Goal: Task Accomplishment & Management: Complete application form

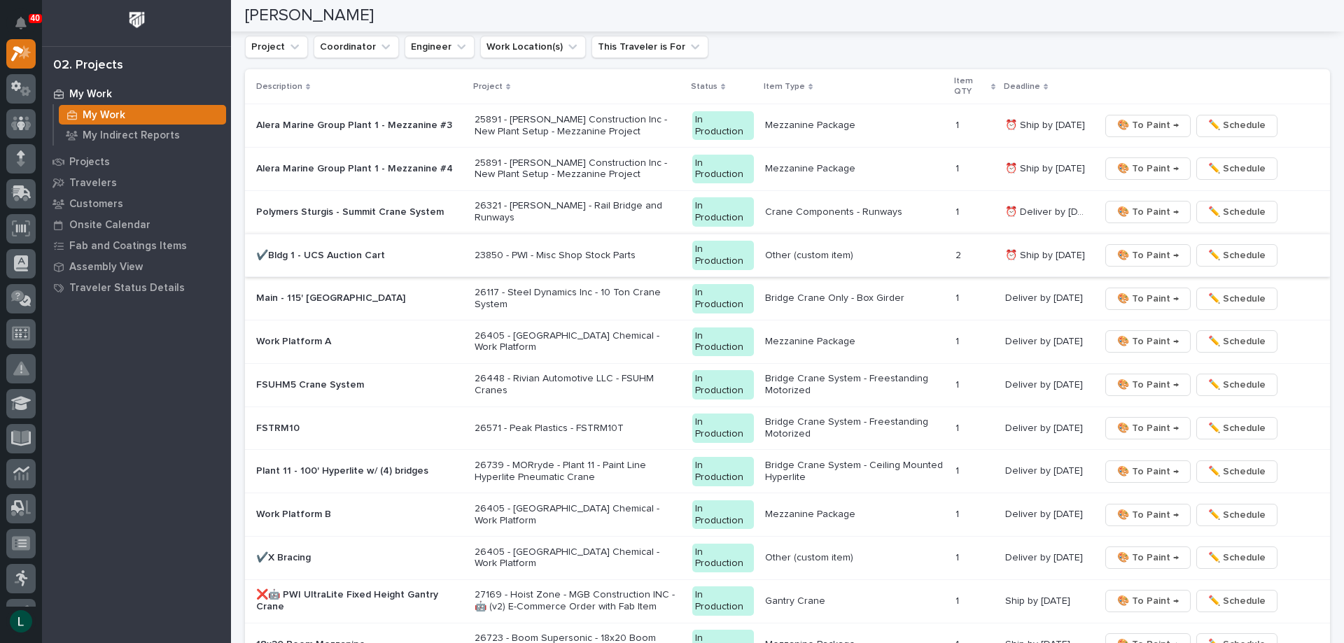
scroll to position [1400, 0]
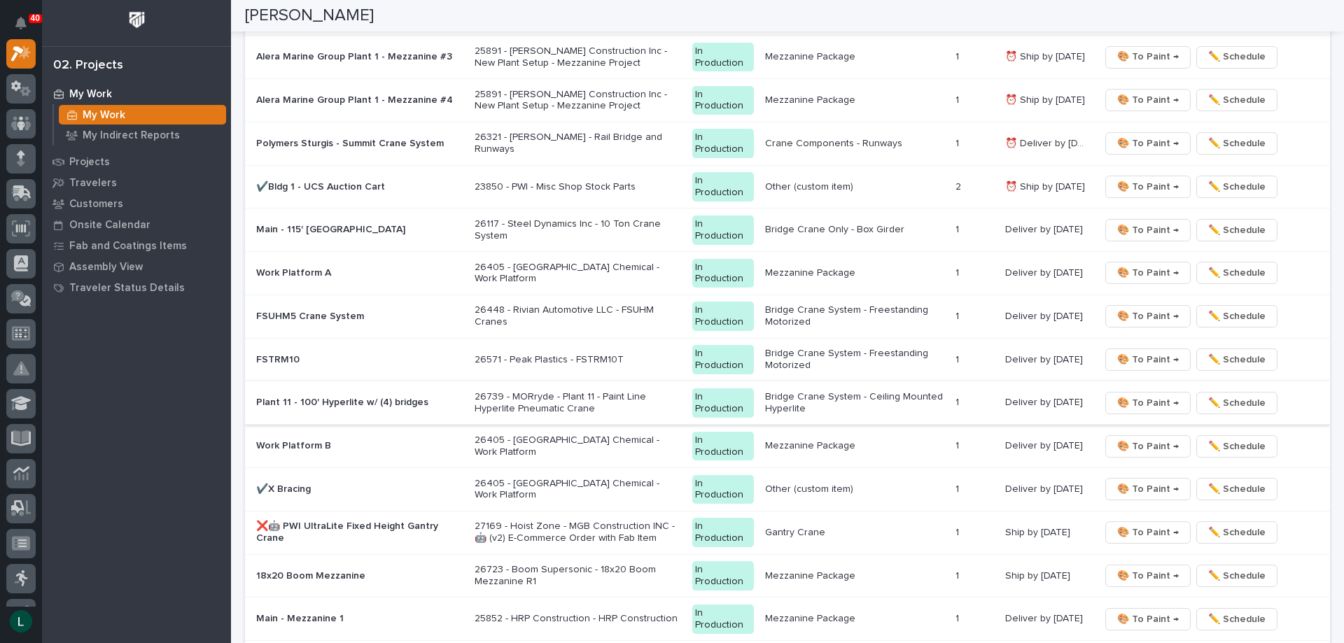
click at [1153, 400] on span "🎨 To Paint →" at bounding box center [1148, 403] width 62 height 17
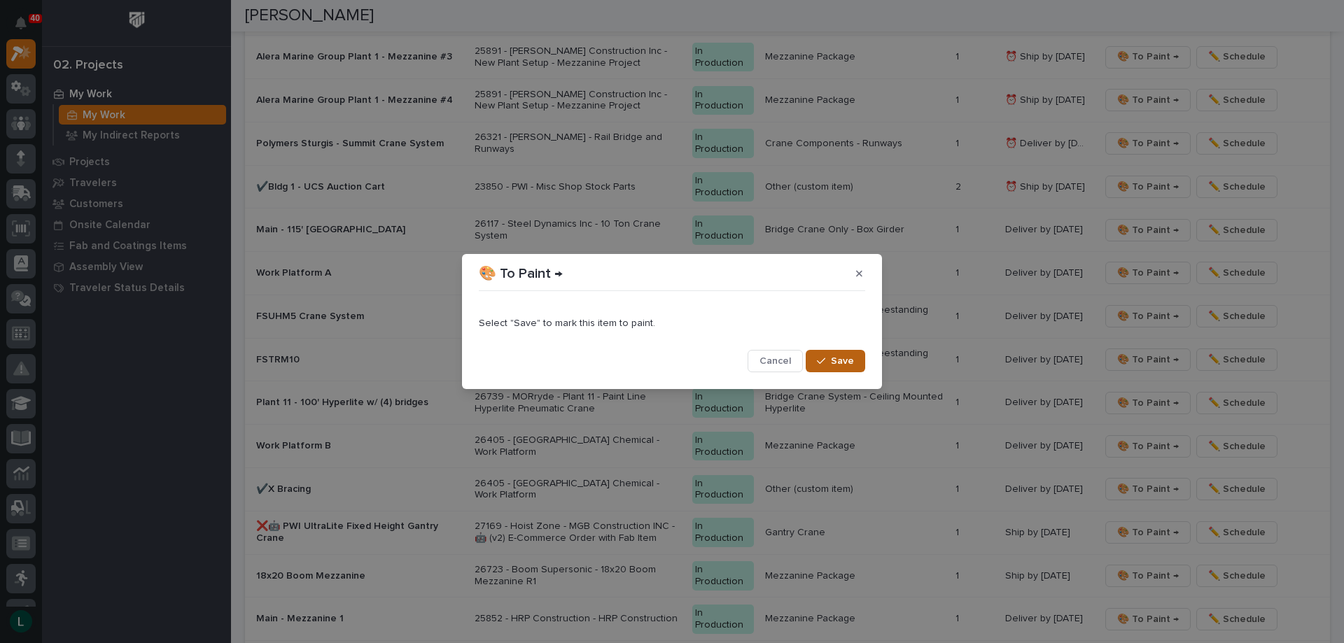
click at [841, 358] on span "Save" at bounding box center [842, 361] width 23 height 13
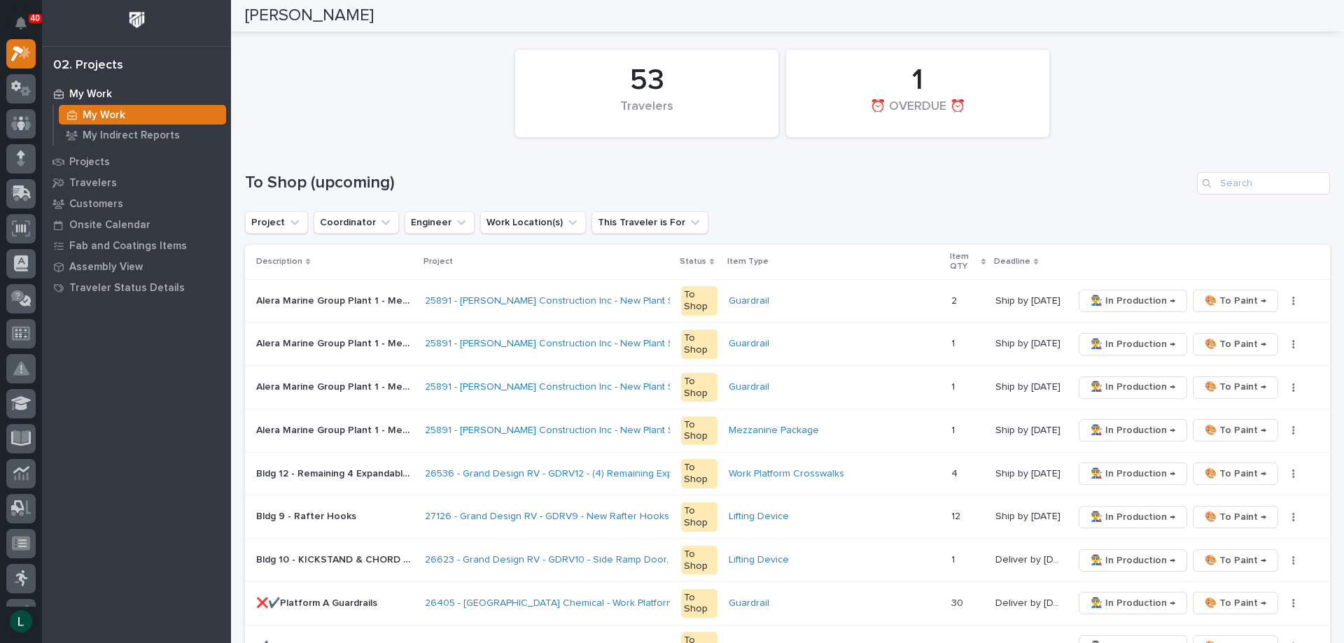
scroll to position [0, 0]
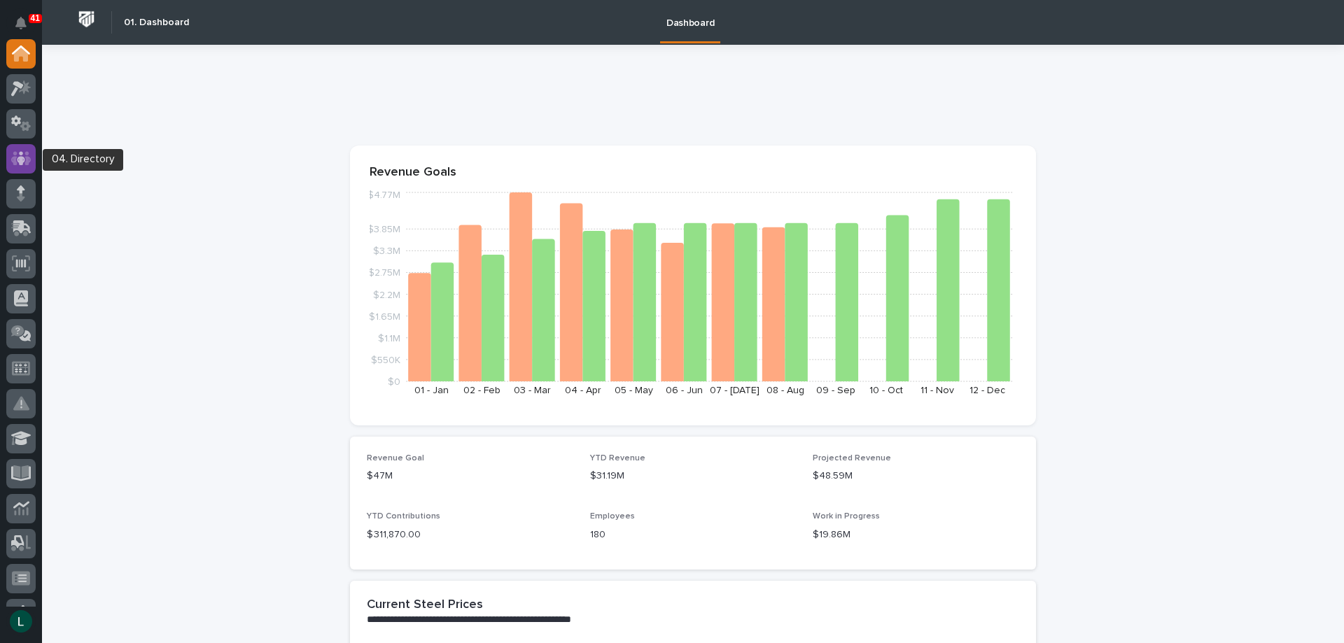
click at [21, 160] on icon at bounding box center [21, 158] width 8 height 14
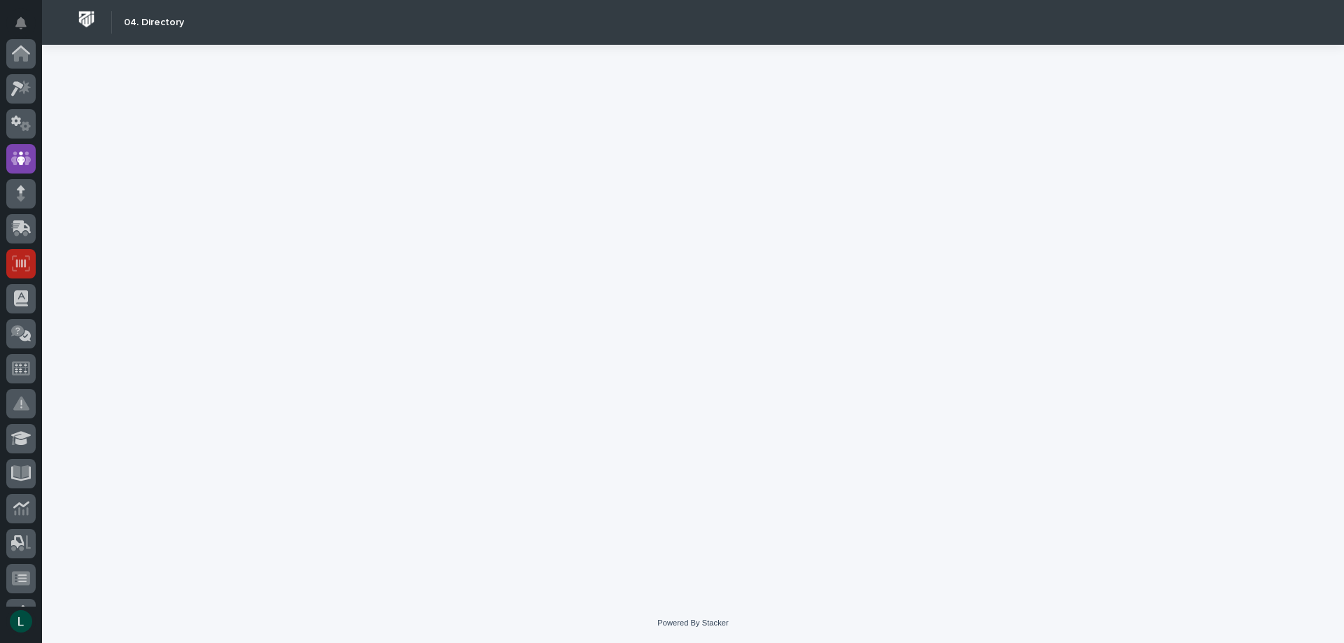
scroll to position [105, 0]
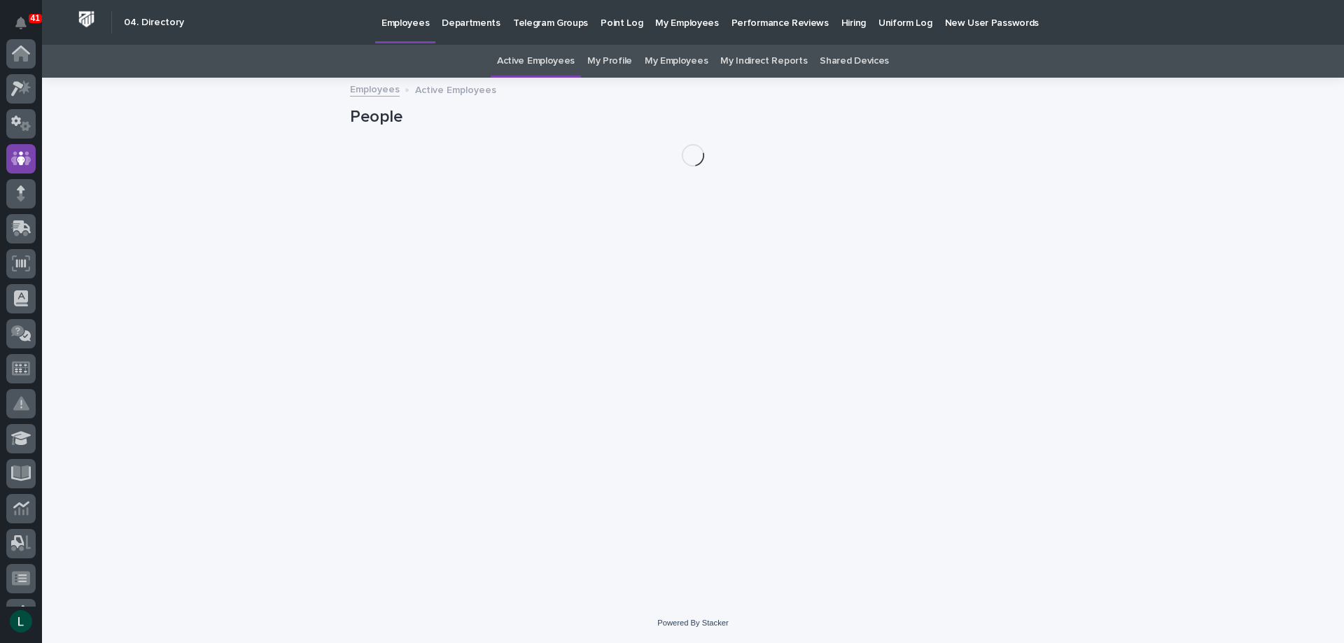
scroll to position [105, 0]
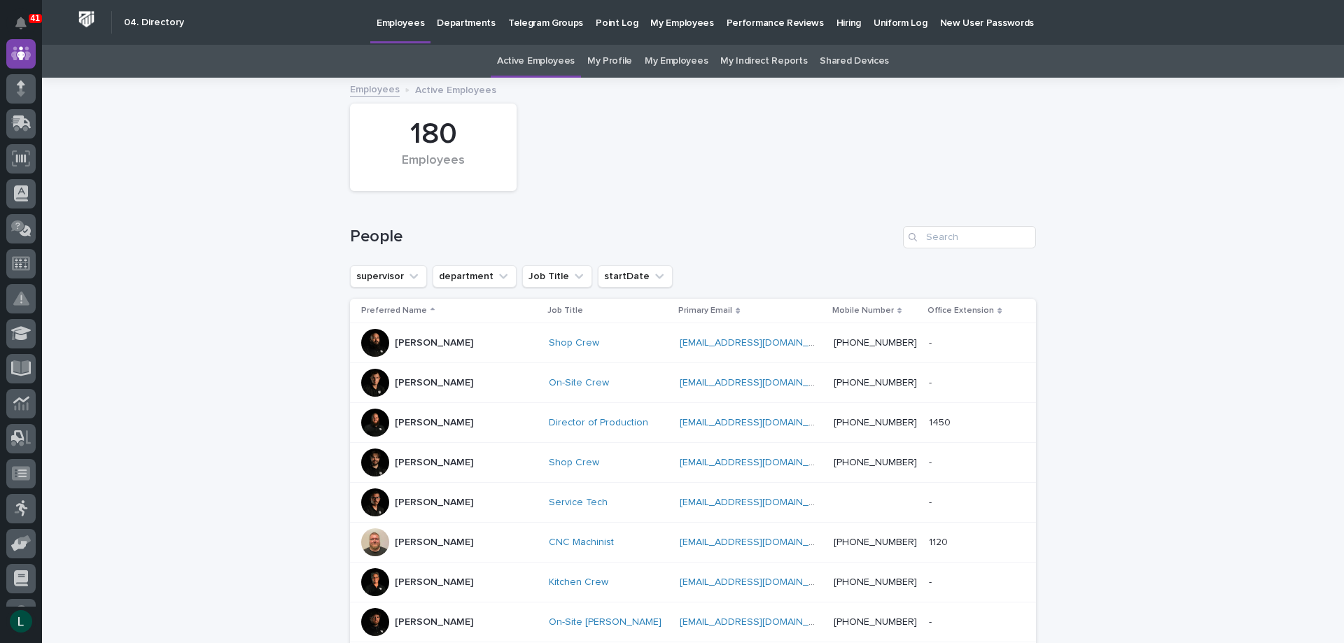
click at [836, 22] on p "Hiring" at bounding box center [848, 14] width 24 height 29
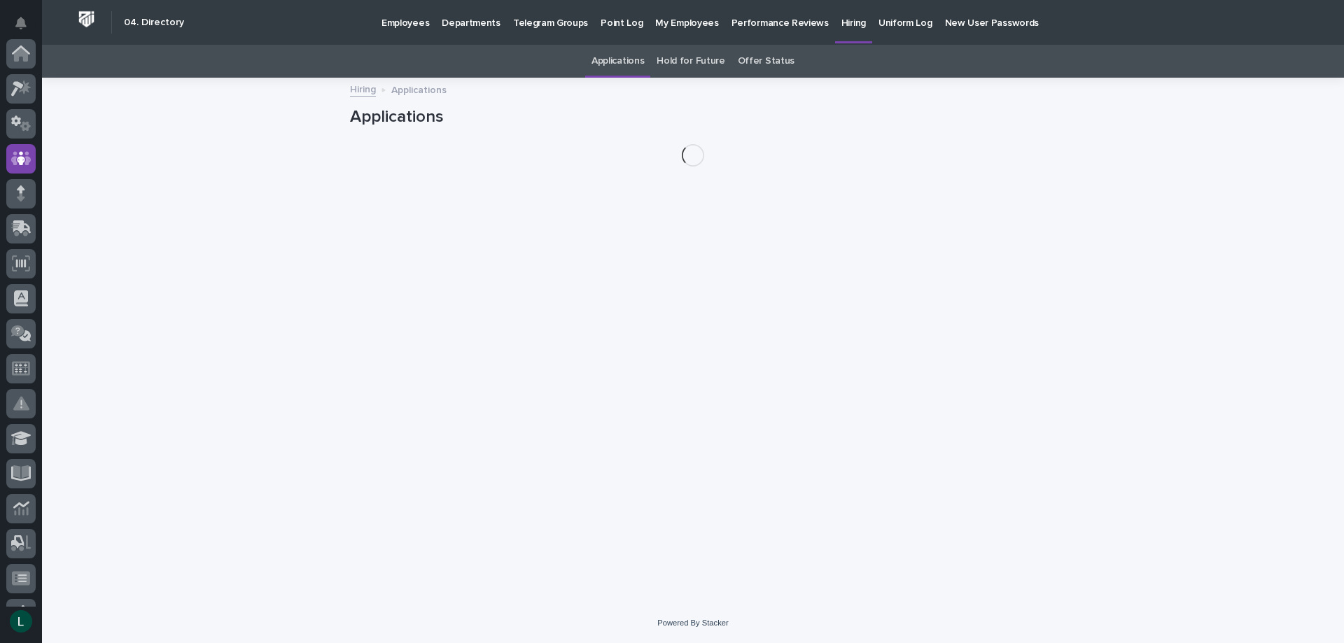
scroll to position [105, 0]
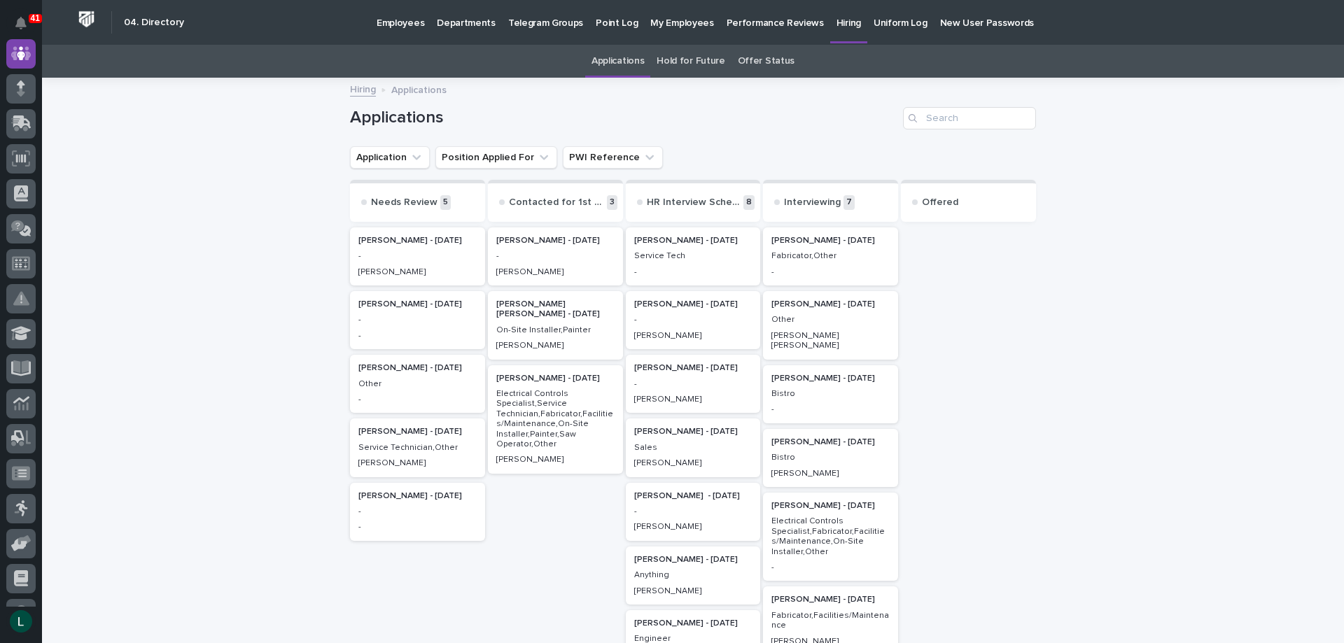
click at [811, 246] on h2 "Jeremiah Helmuth - 09/01/25" at bounding box center [830, 241] width 127 height 18
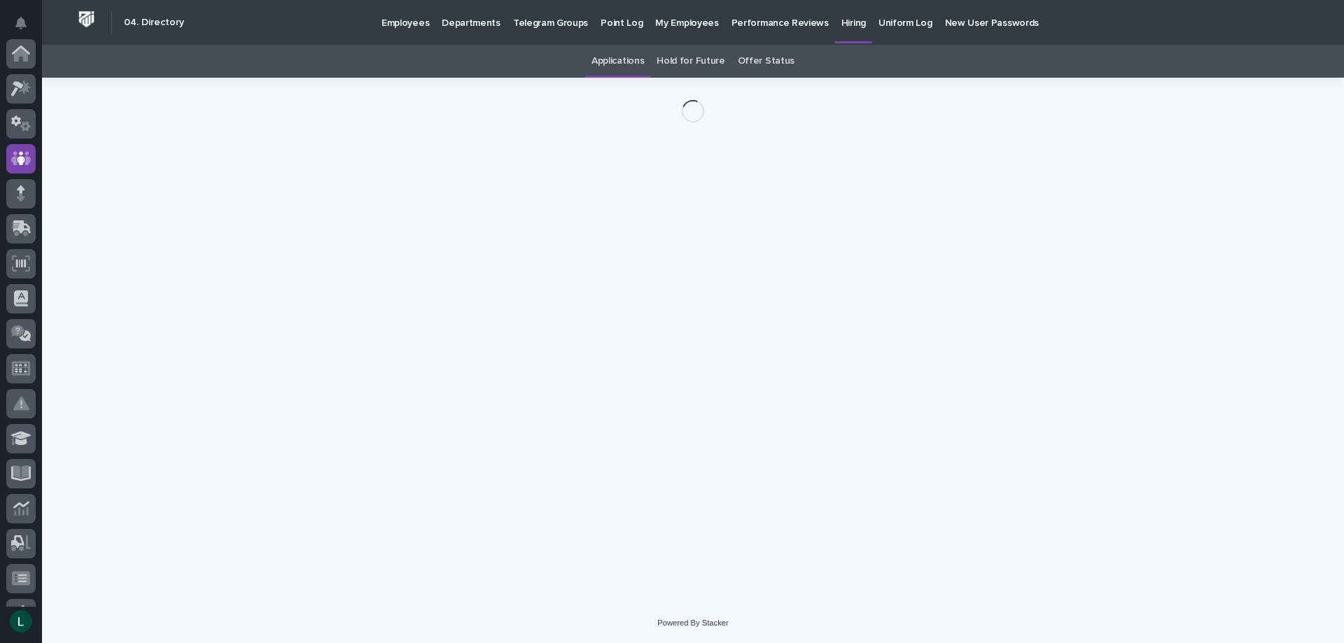
scroll to position [105, 0]
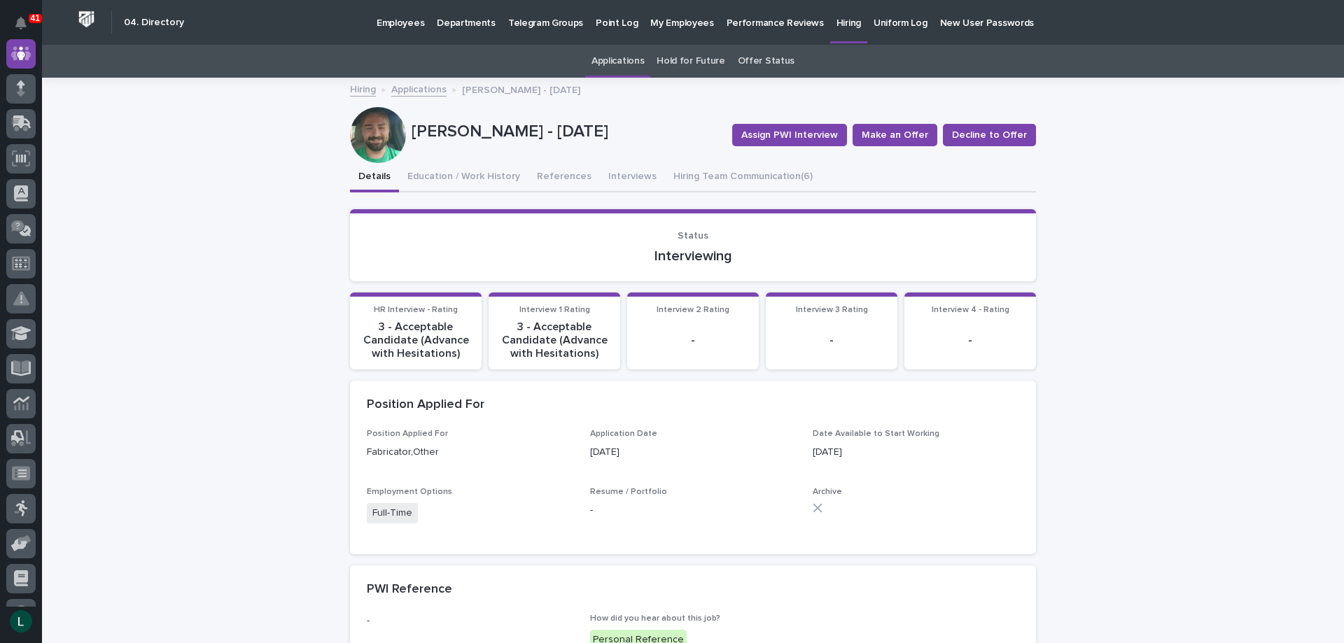
click at [686, 326] on div "-" at bounding box center [692, 341] width 115 height 41
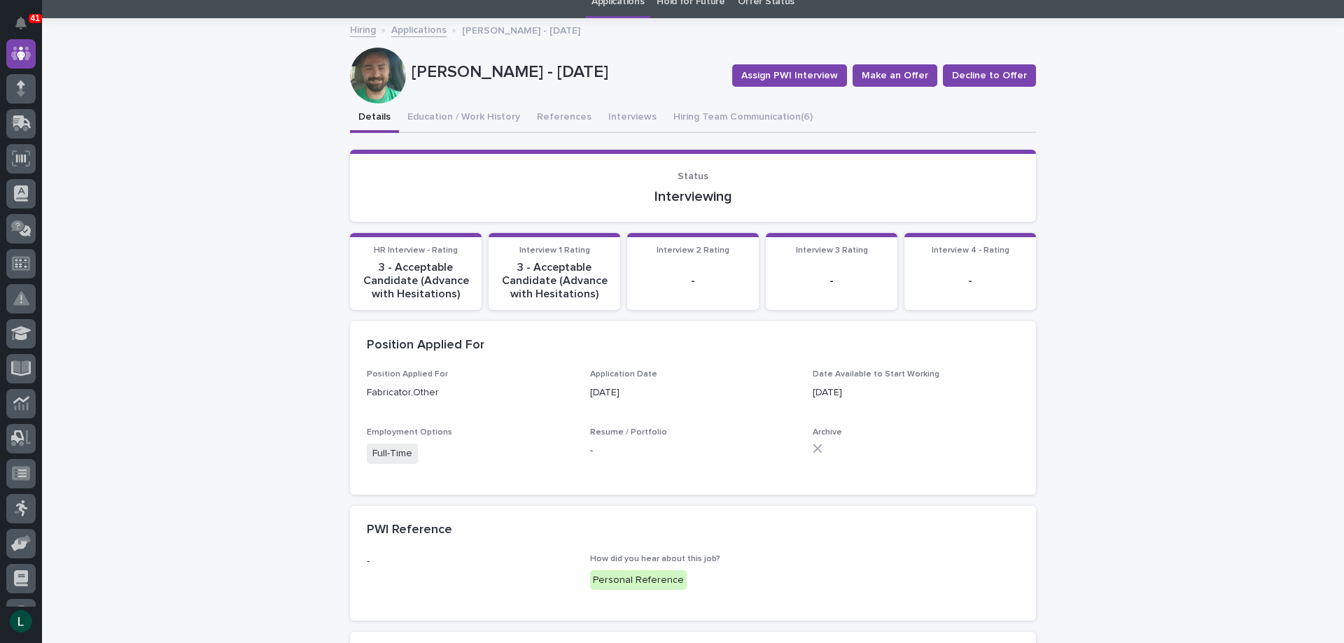
scroll to position [37, 0]
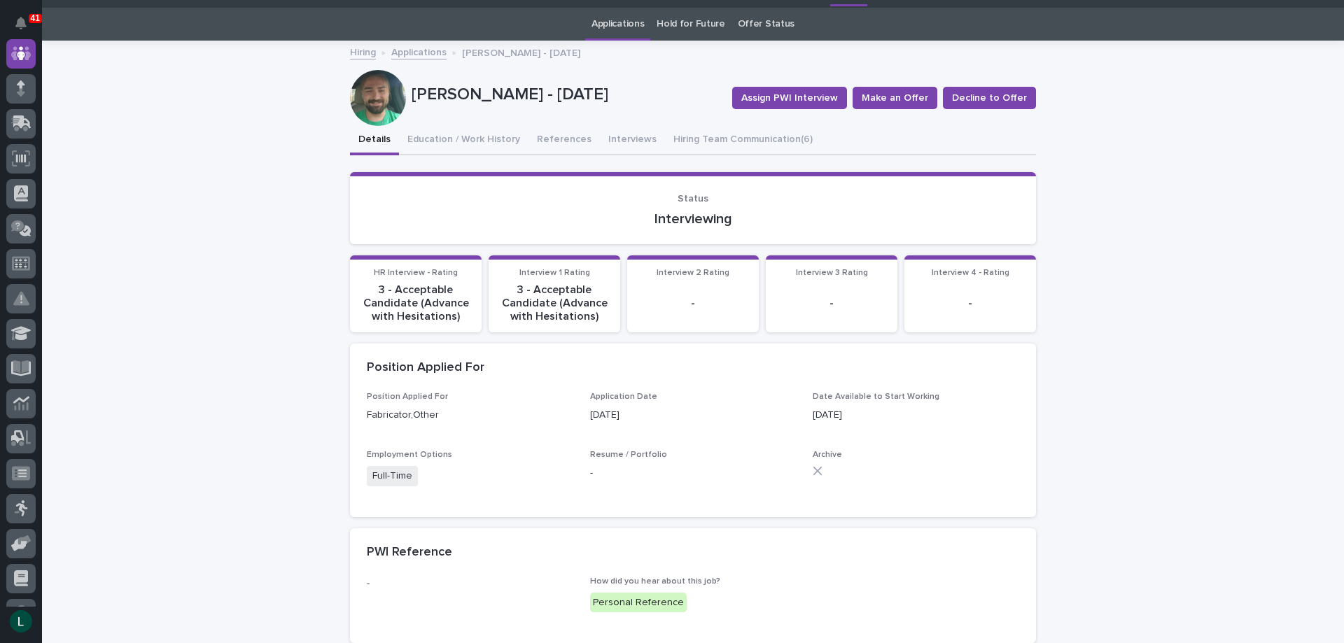
click at [554, 291] on p "3 - Acceptable Candidate (Advance with Hesitations)" at bounding box center [554, 303] width 115 height 41
click at [544, 288] on p "3 - Acceptable Candidate (Advance with Hesitations)" at bounding box center [554, 303] width 115 height 41
click at [686, 287] on div "-" at bounding box center [692, 303] width 115 height 41
click at [801, 272] on span "Interview 3 Rating" at bounding box center [832, 273] width 72 height 8
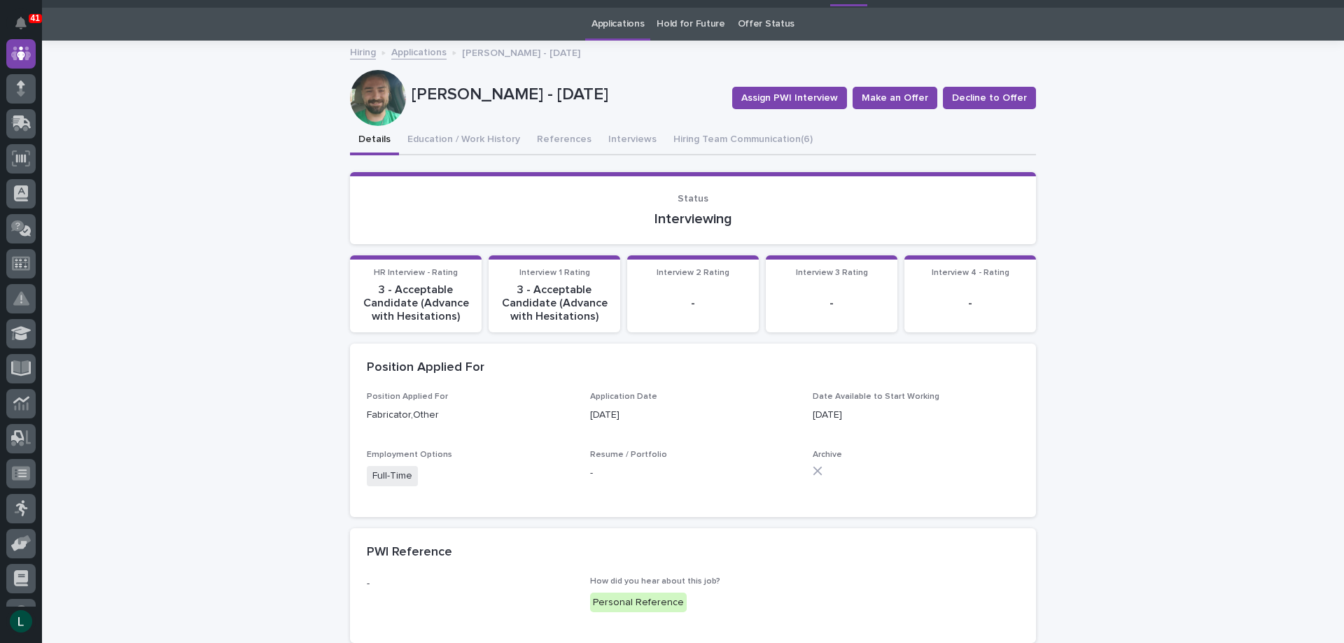
click at [943, 271] on span "Interview 4 - Rating" at bounding box center [971, 273] width 78 height 8
click at [682, 199] on span "Status" at bounding box center [692, 199] width 31 height 10
click at [614, 141] on button "Interviews" at bounding box center [632, 140] width 65 height 29
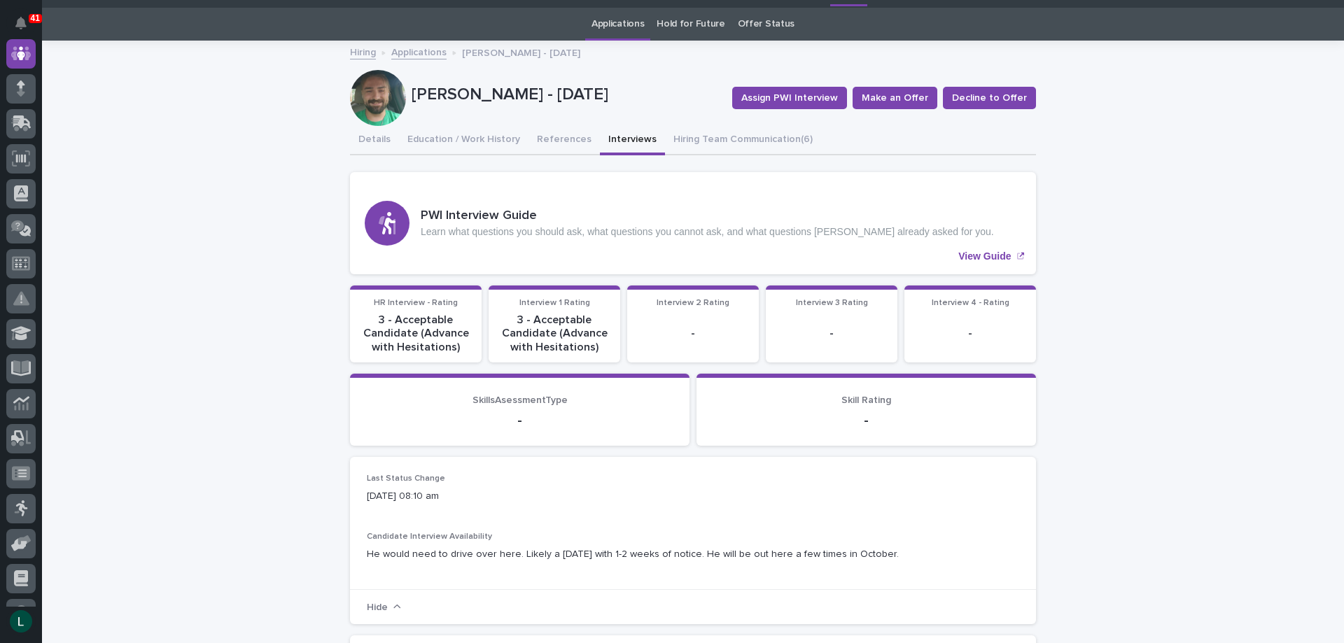
click at [656, 326] on div "-" at bounding box center [692, 332] width 115 height 16
click at [714, 330] on p "-" at bounding box center [692, 333] width 115 height 13
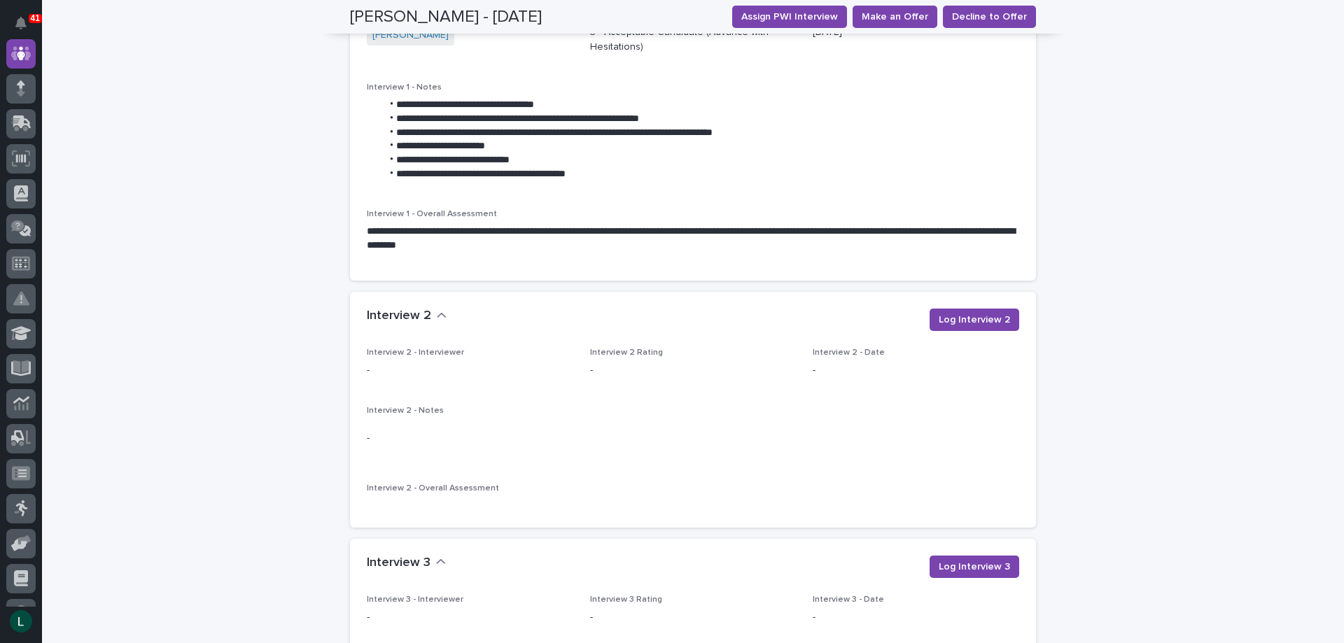
scroll to position [1443, 0]
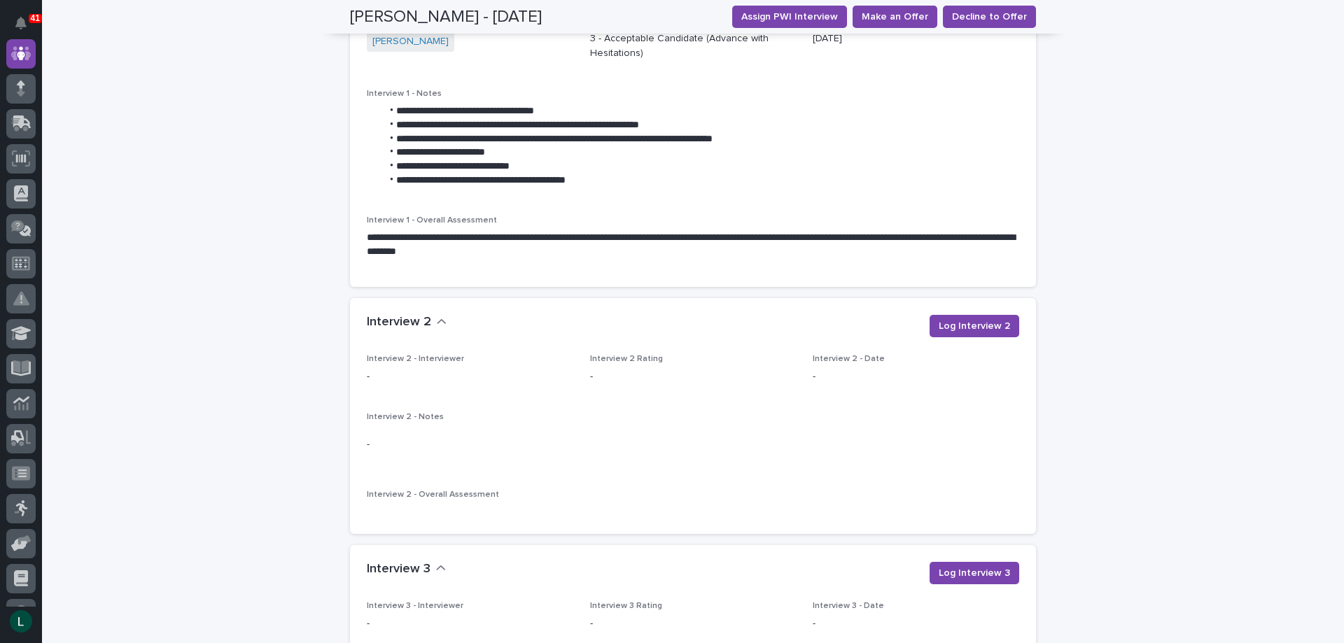
click at [372, 416] on span "Interview 2 - Notes" at bounding box center [405, 417] width 77 height 8
click at [387, 323] on h2 "Interview 2" at bounding box center [399, 322] width 64 height 15
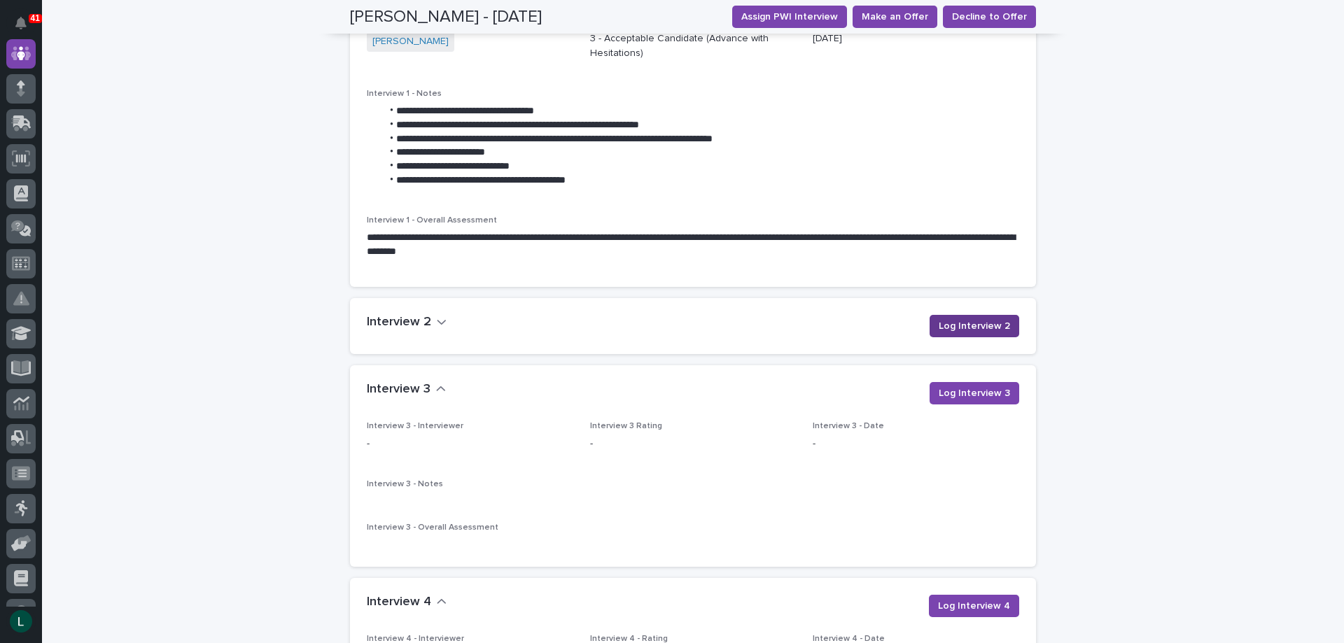
click at [941, 326] on span "Log Interview 2" at bounding box center [974, 326] width 71 height 14
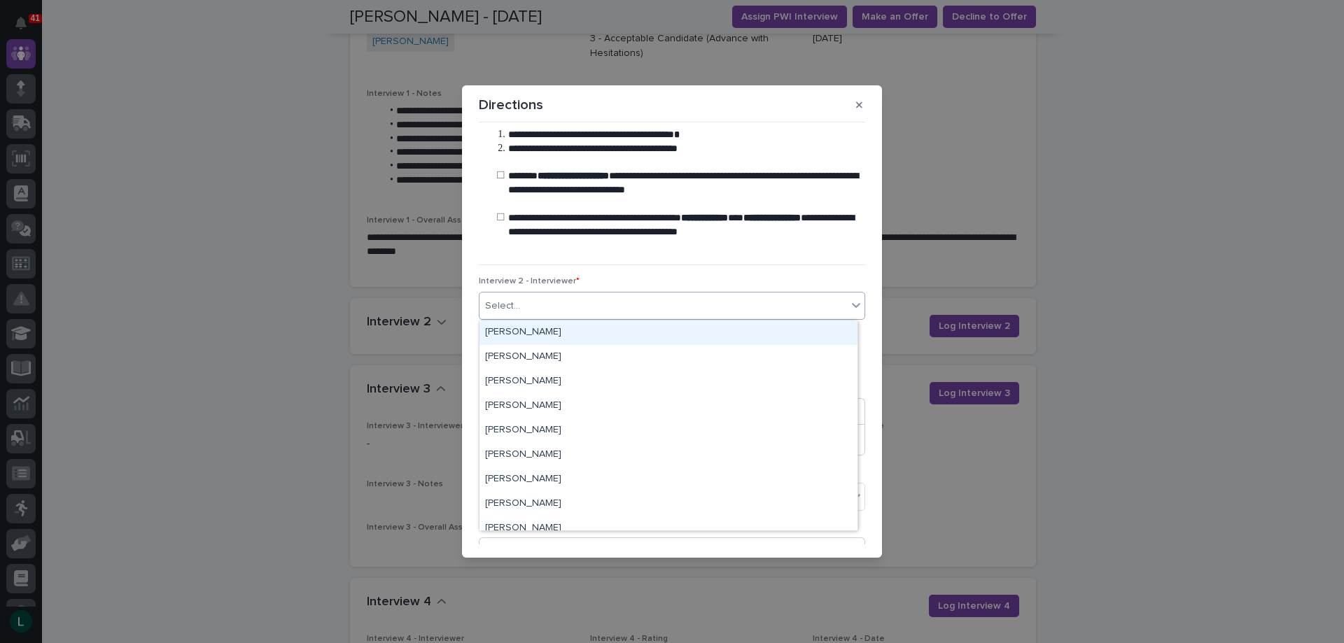
click at [662, 296] on div "Select..." at bounding box center [662, 306] width 367 height 23
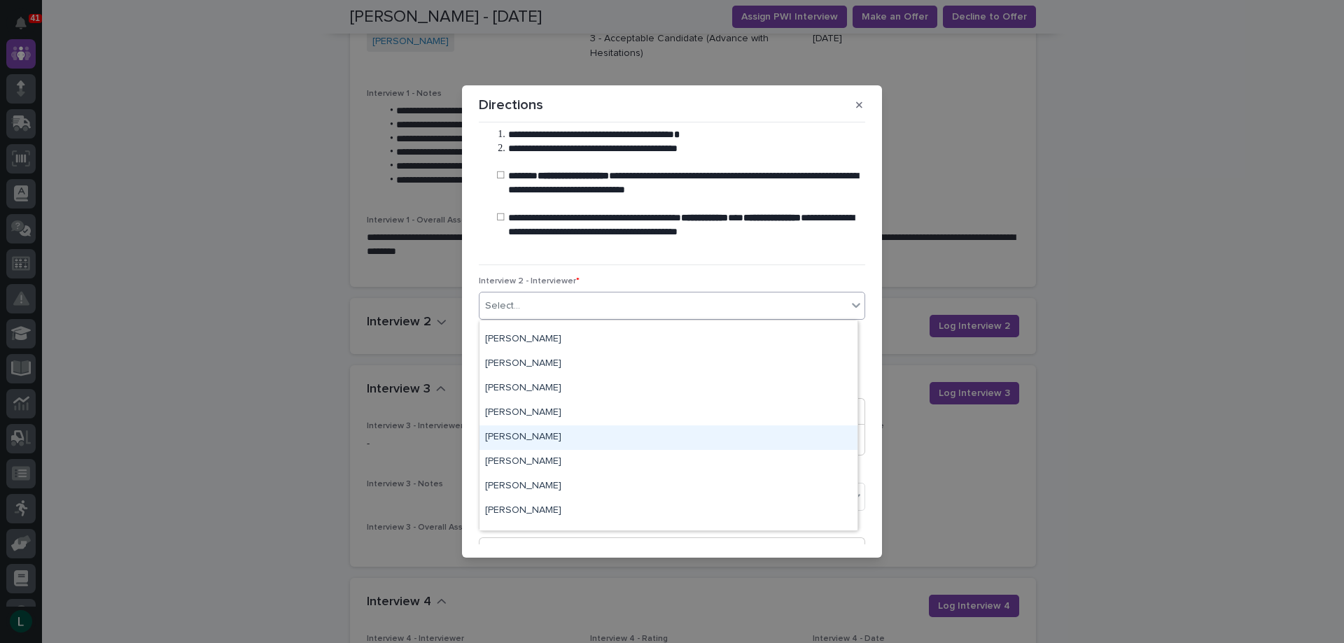
click at [501, 433] on div "[PERSON_NAME]" at bounding box center [668, 438] width 378 height 24
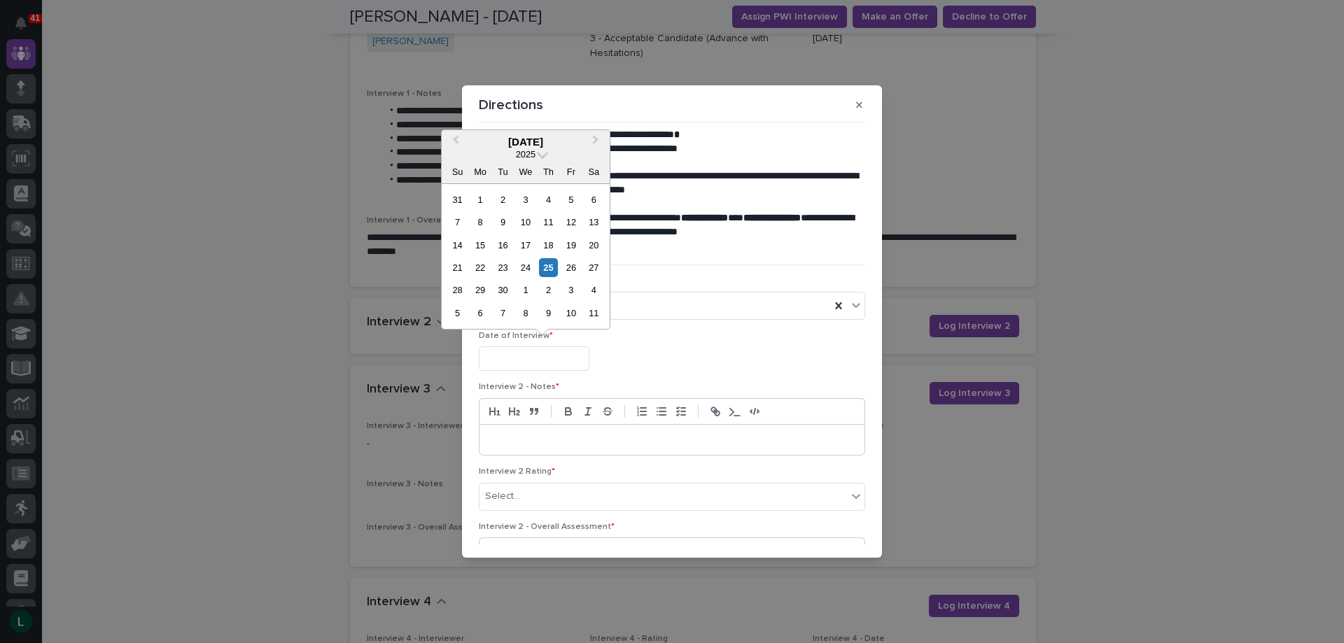
click at [572, 358] on input "text" at bounding box center [534, 358] width 111 height 24
click at [572, 244] on div "19" at bounding box center [570, 245] width 19 height 19
type input "**********"
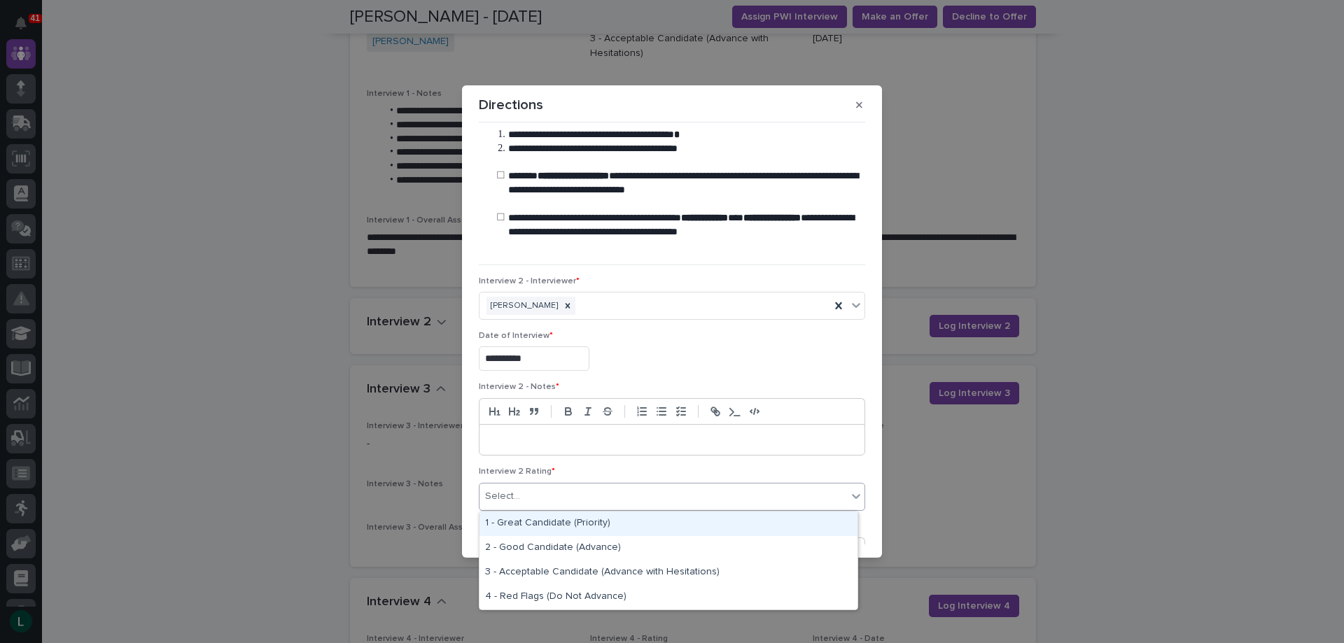
click at [649, 491] on div "Select..." at bounding box center [662, 496] width 367 height 23
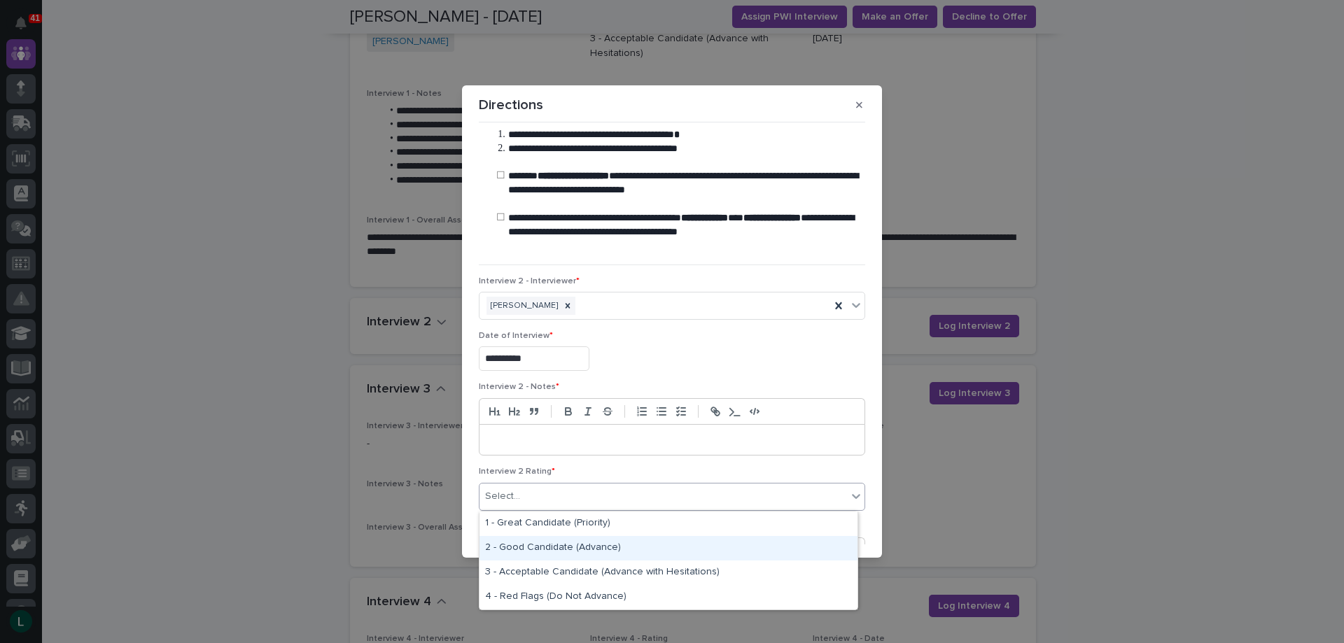
click at [596, 544] on div "2 - Good Candidate (Advance)" at bounding box center [668, 548] width 378 height 24
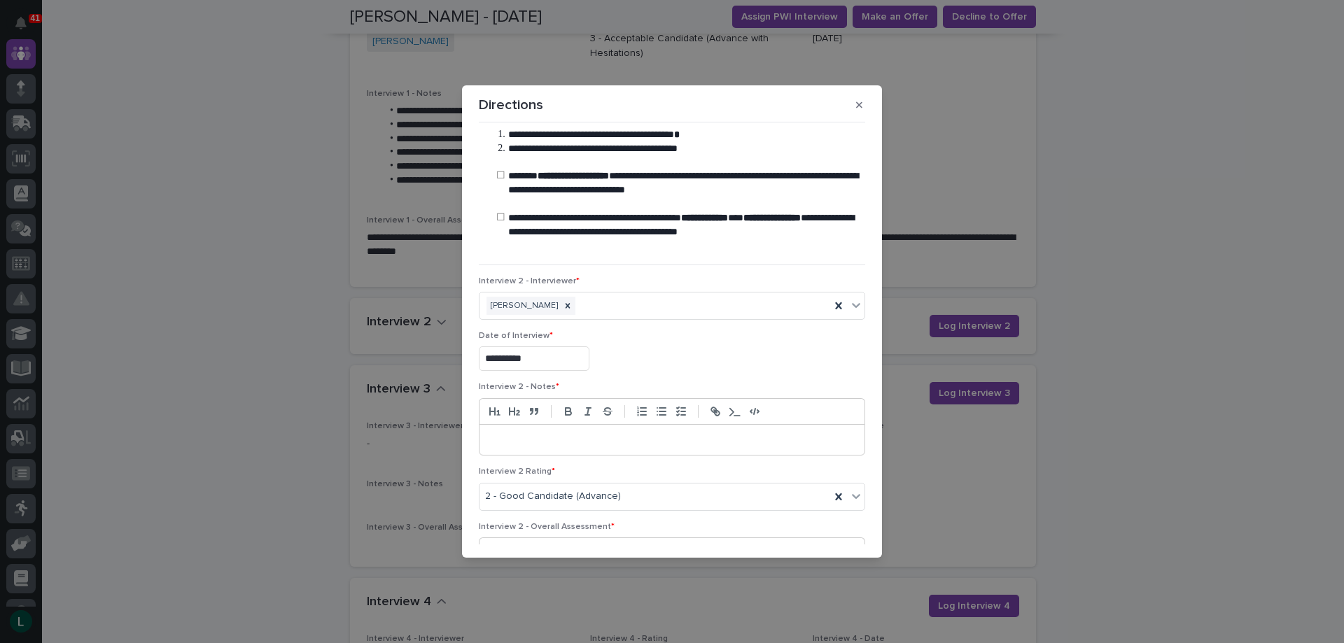
click at [623, 437] on p at bounding box center [672, 440] width 364 height 14
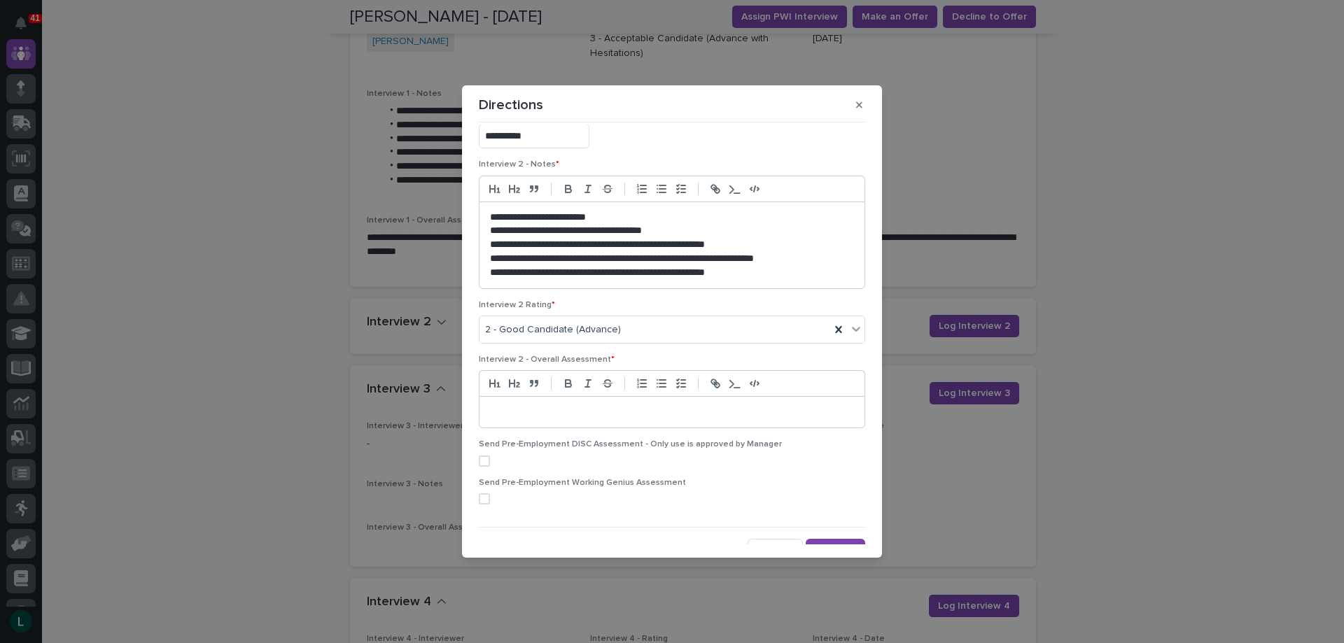
scroll to position [240, 0]
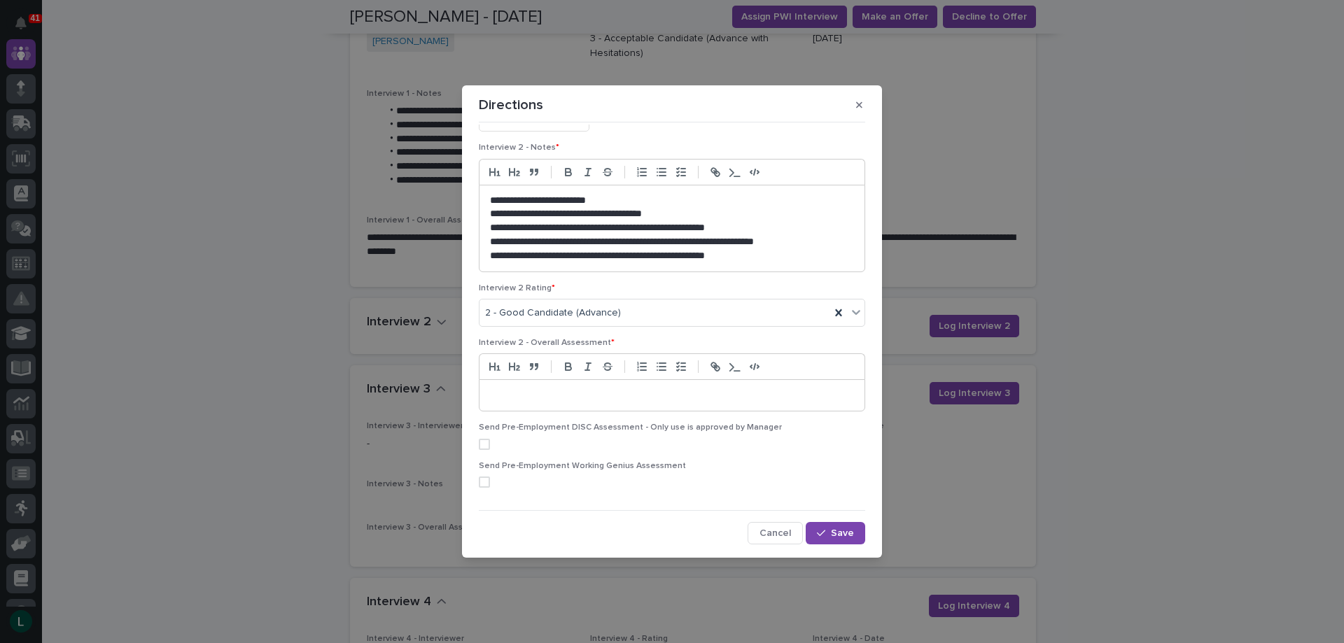
click at [709, 398] on p at bounding box center [672, 395] width 364 height 14
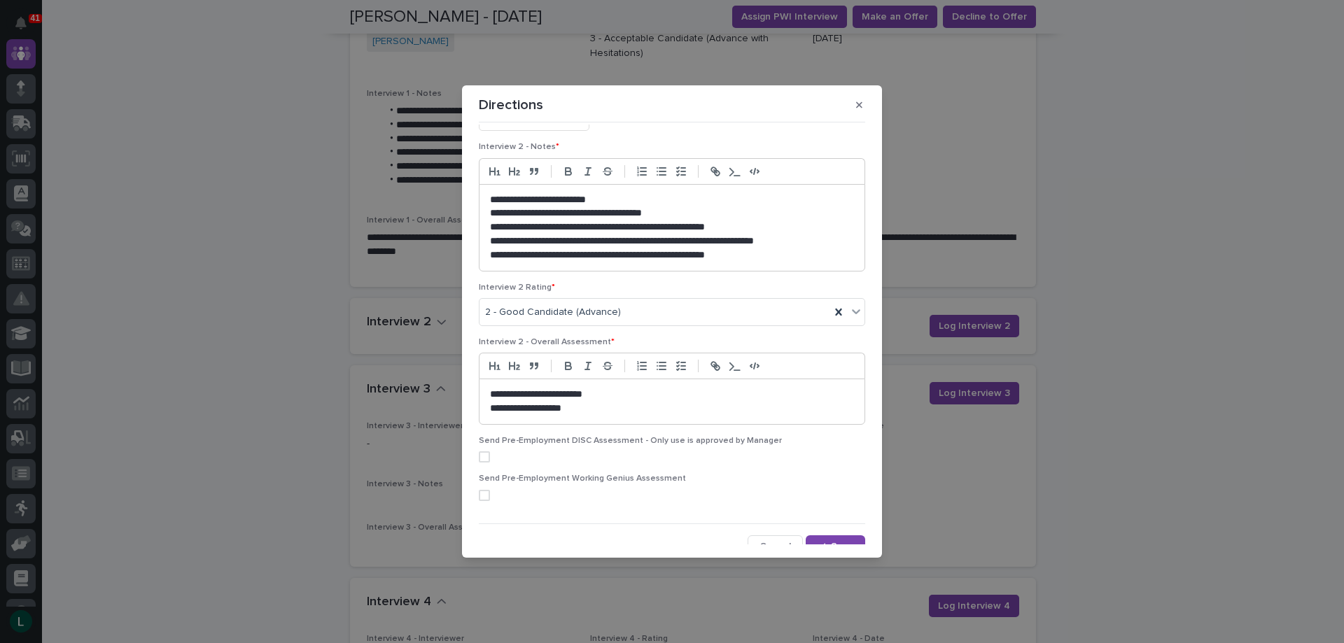
scroll to position [254, 0]
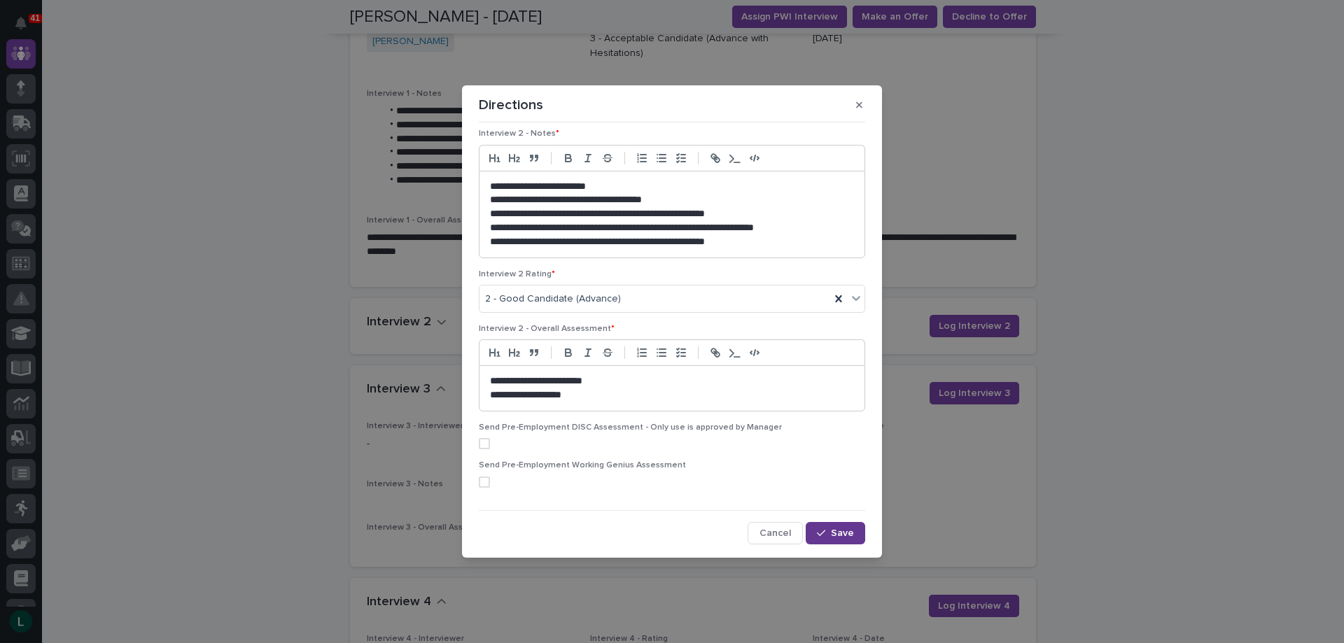
click at [831, 531] on span "Save" at bounding box center [842, 533] width 23 height 10
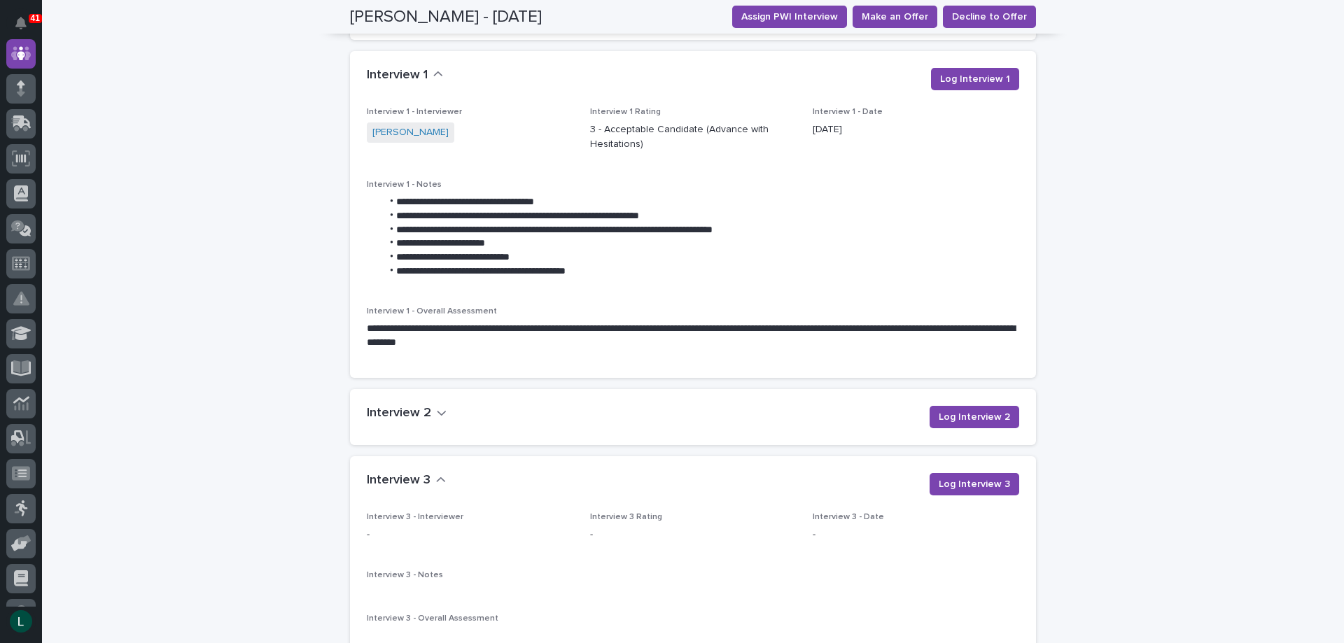
scroll to position [1233, 0]
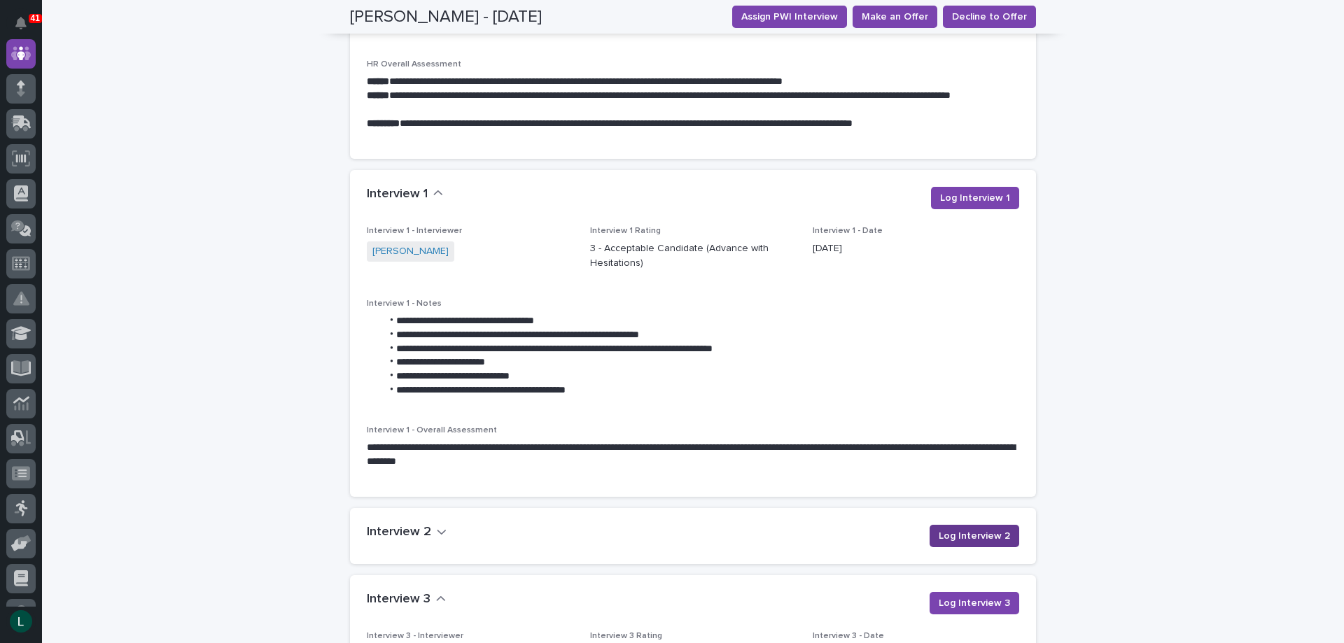
click at [957, 531] on span "Log Interview 2" at bounding box center [974, 536] width 71 height 14
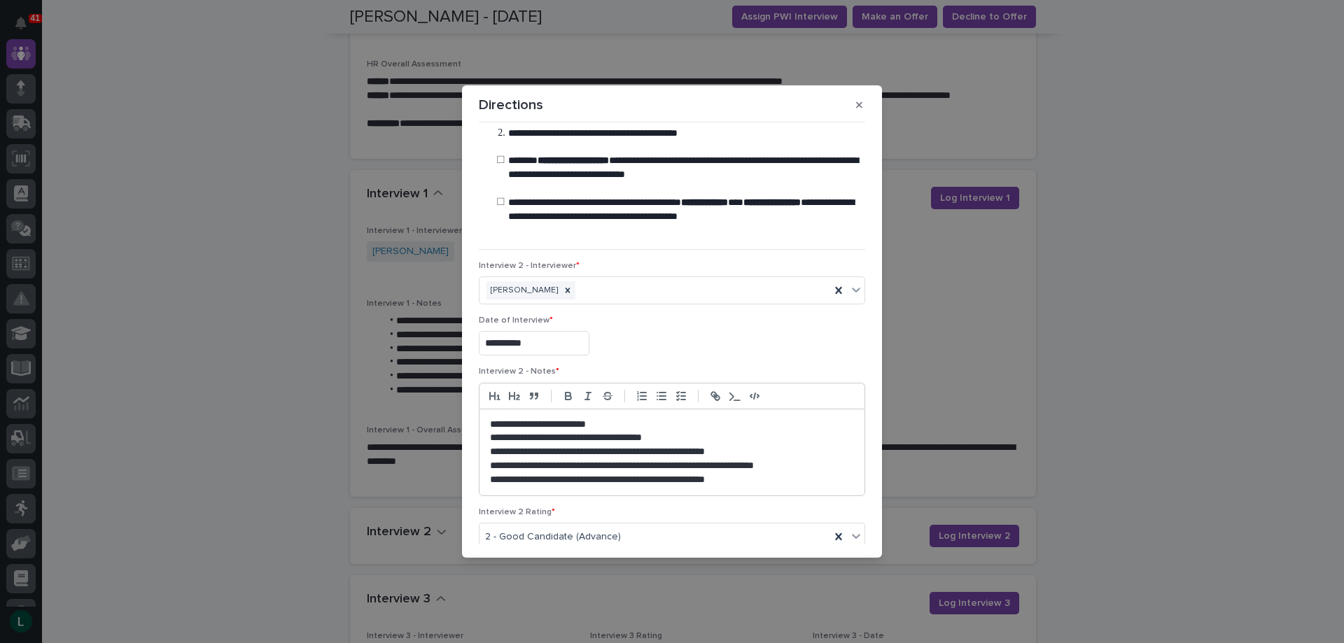
scroll to position [0, 0]
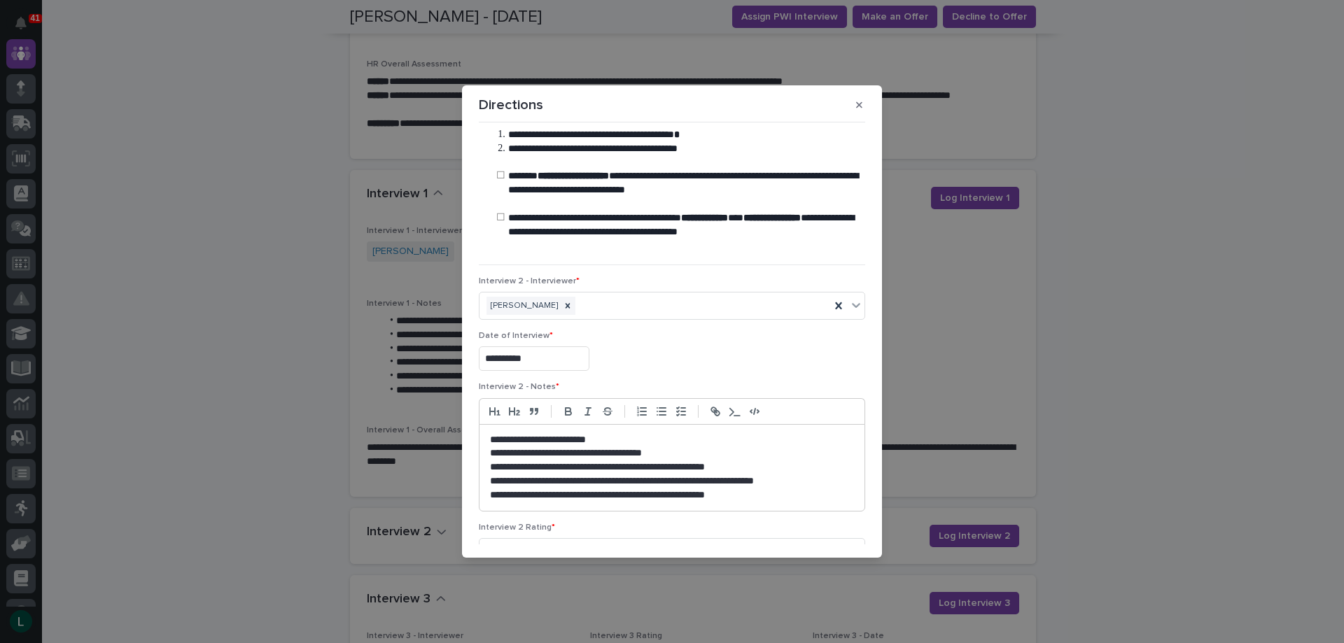
click at [878, 17] on div "**********" at bounding box center [672, 321] width 1344 height 643
click at [790, 10] on div "**********" at bounding box center [672, 321] width 1344 height 643
click at [859, 105] on icon "button" at bounding box center [859, 105] width 6 height 6
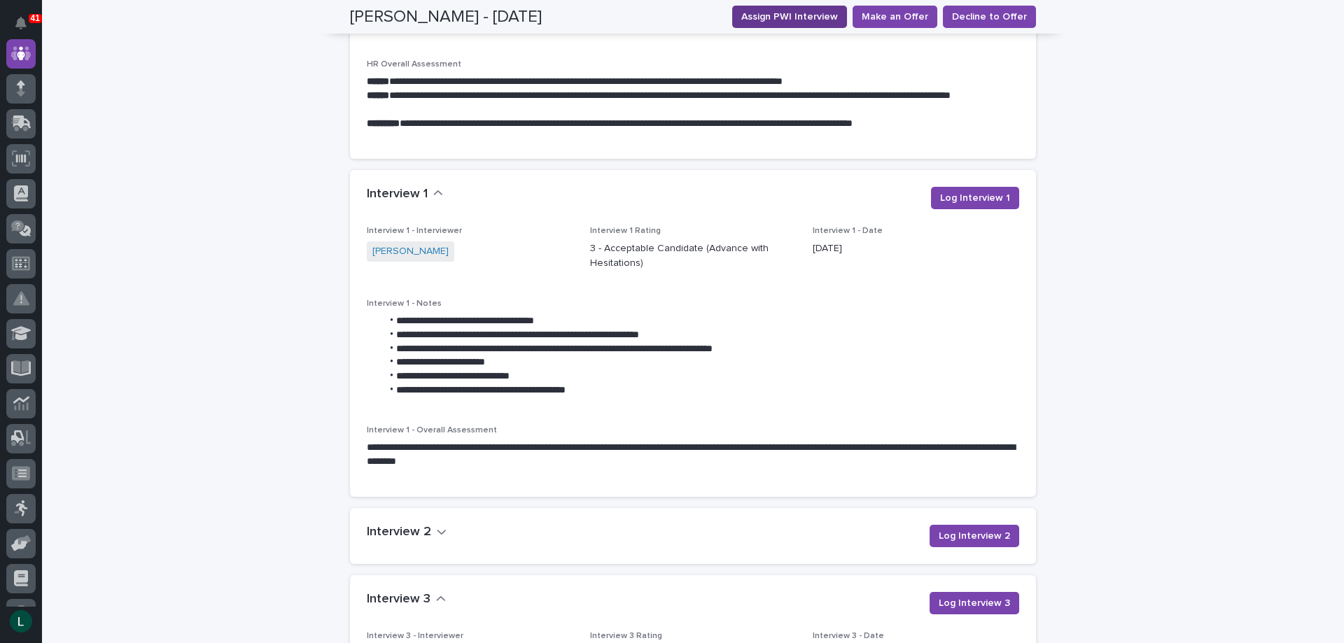
click at [783, 15] on span "Assign PWI Interview" at bounding box center [789, 17] width 97 height 14
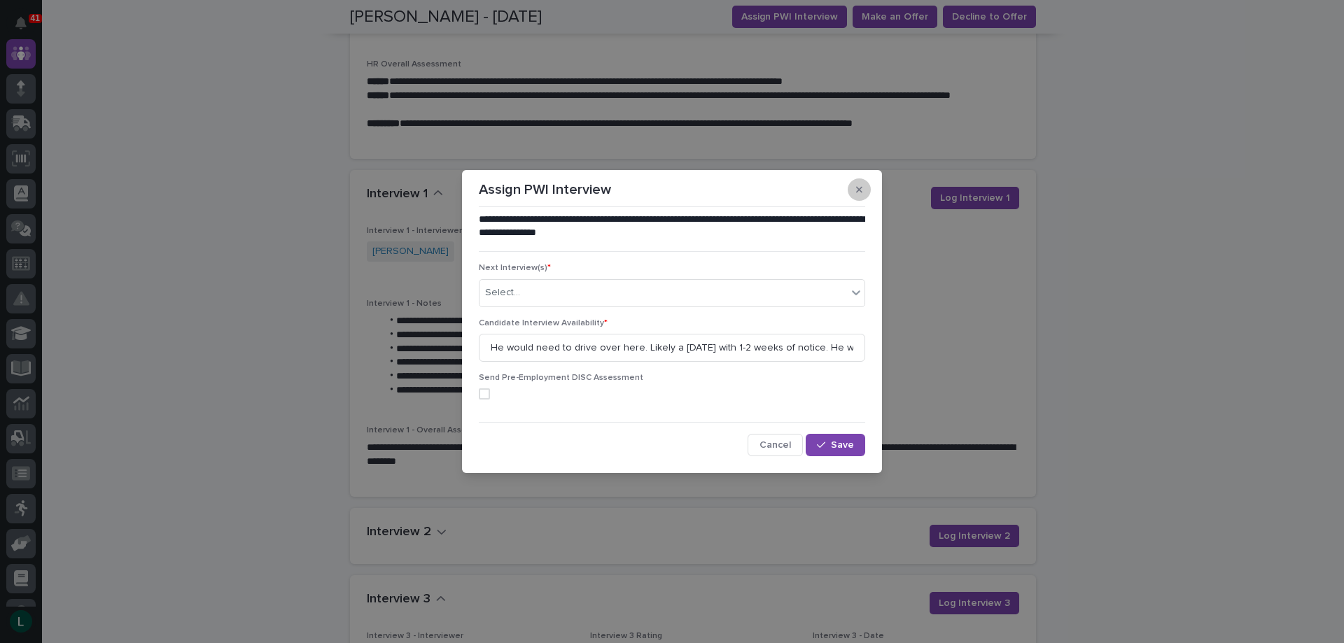
click at [856, 185] on icon "button" at bounding box center [859, 190] width 6 height 10
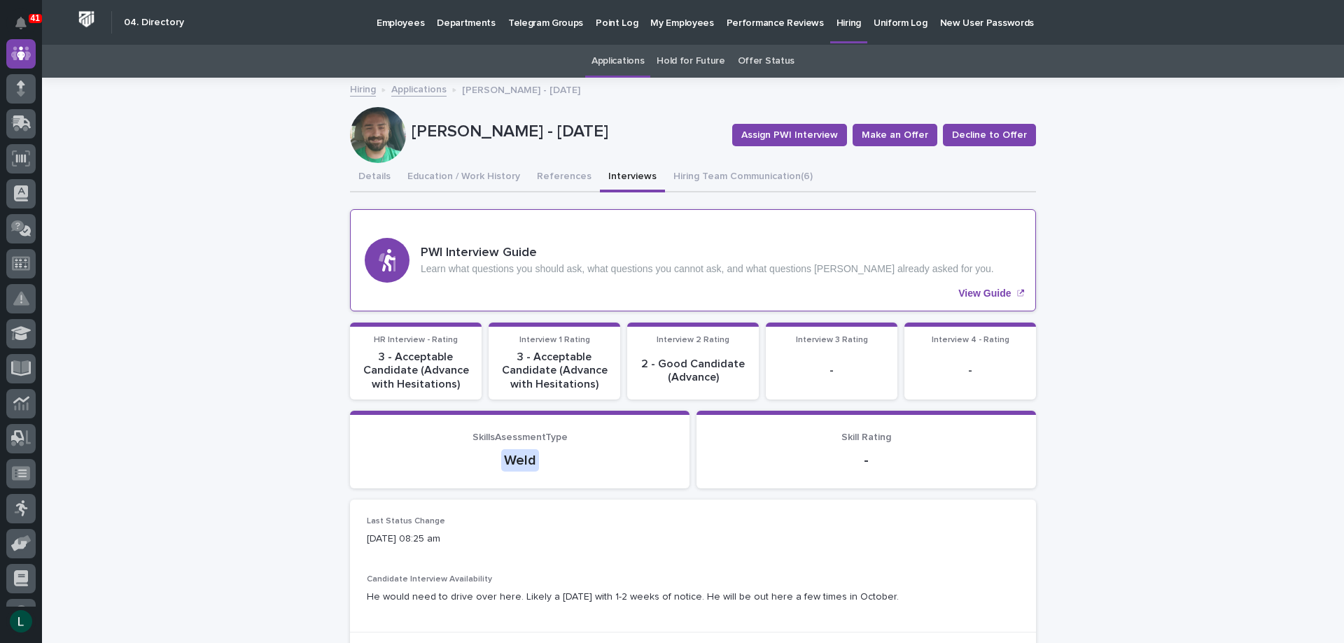
click at [968, 290] on p "View Guide" at bounding box center [984, 294] width 52 height 12
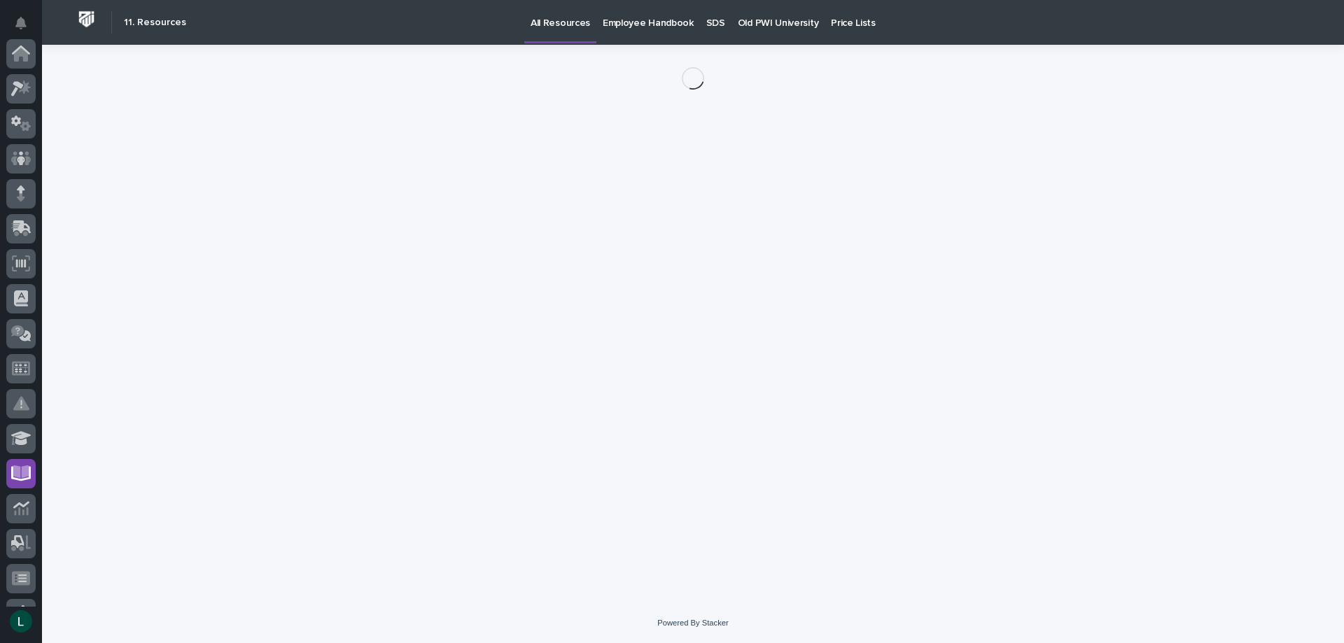
scroll to position [272, 0]
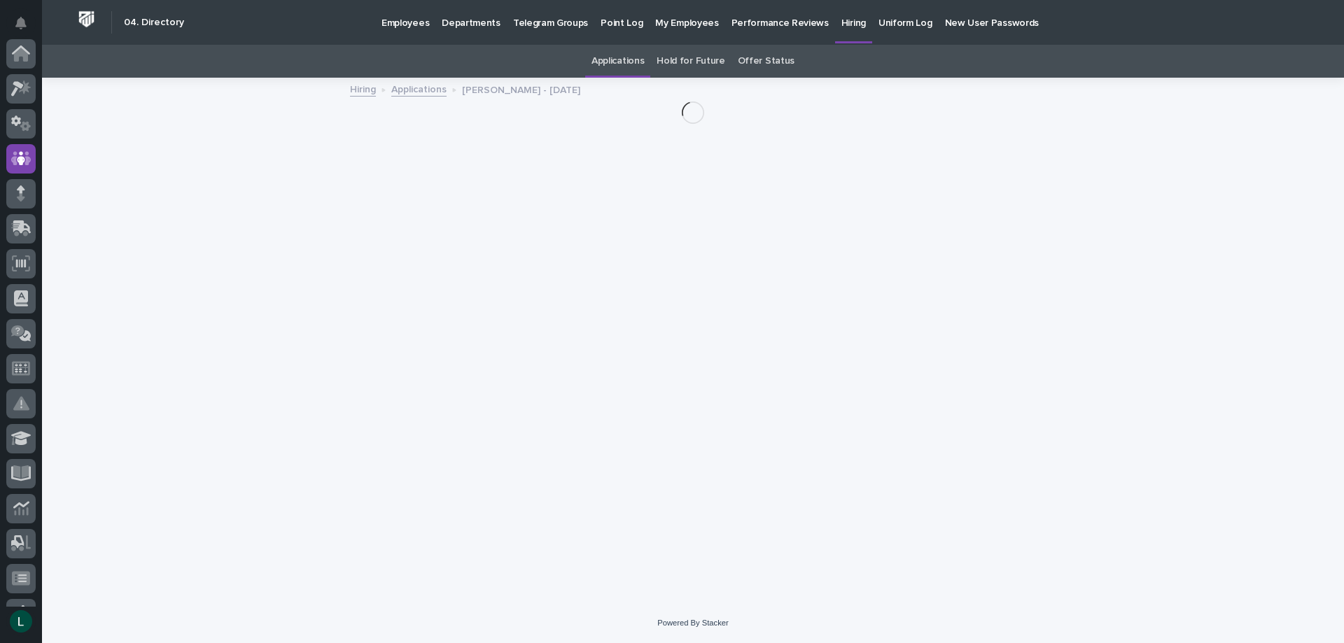
scroll to position [105, 0]
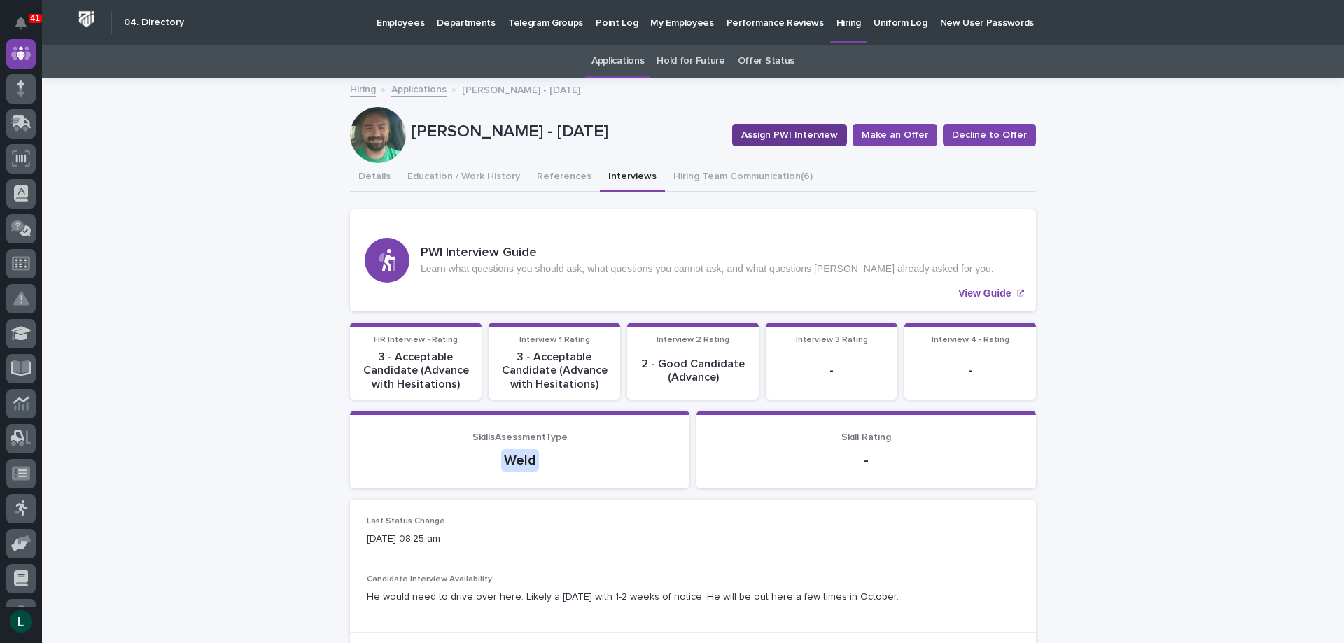
click at [792, 134] on span "Assign PWI Interview" at bounding box center [789, 135] width 97 height 14
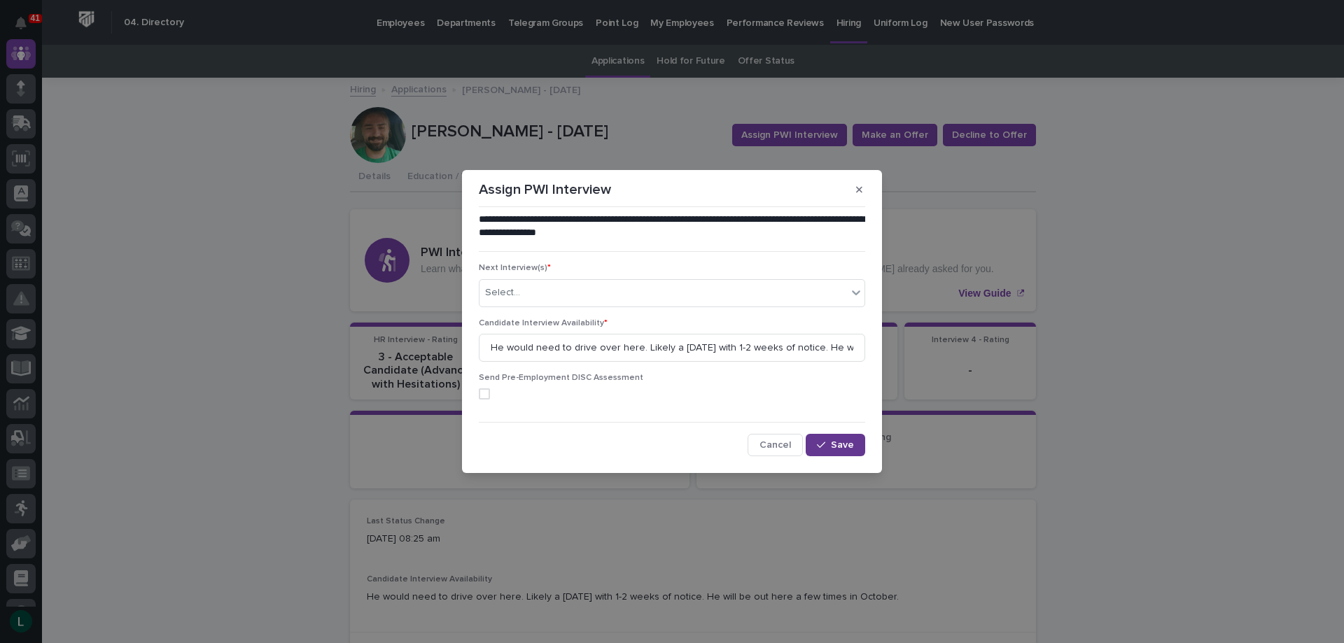
click at [851, 445] on span "Save" at bounding box center [842, 445] width 23 height 10
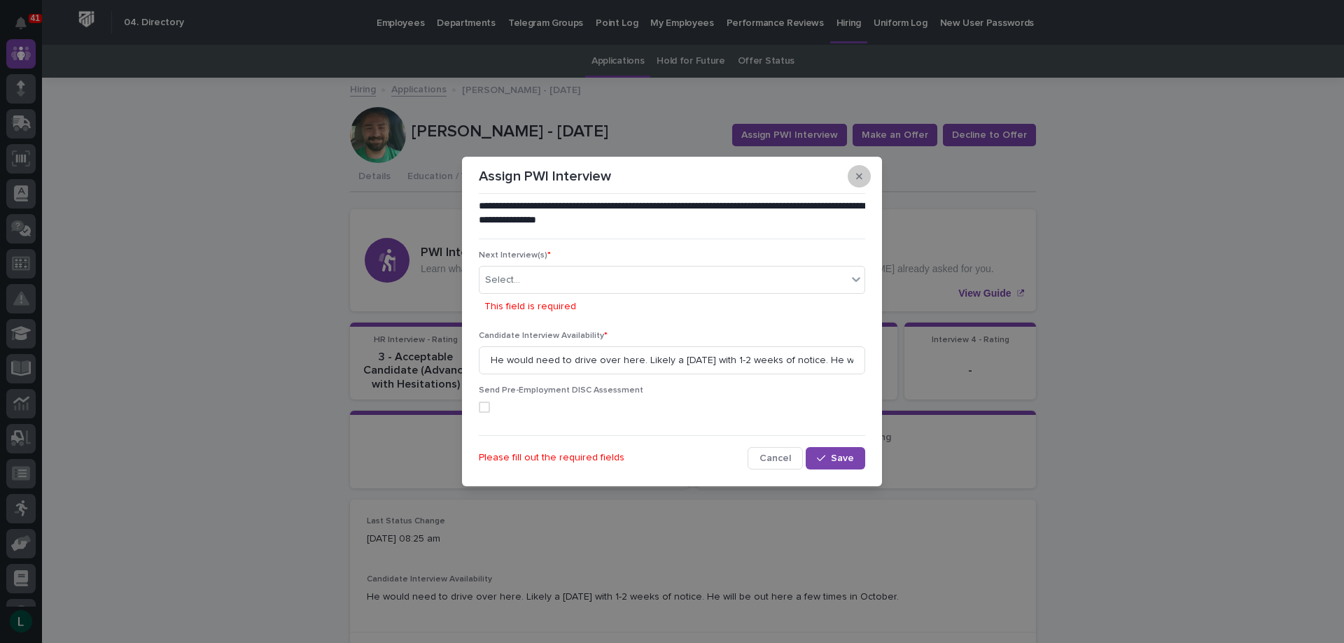
click at [857, 174] on icon "button" at bounding box center [859, 177] width 6 height 6
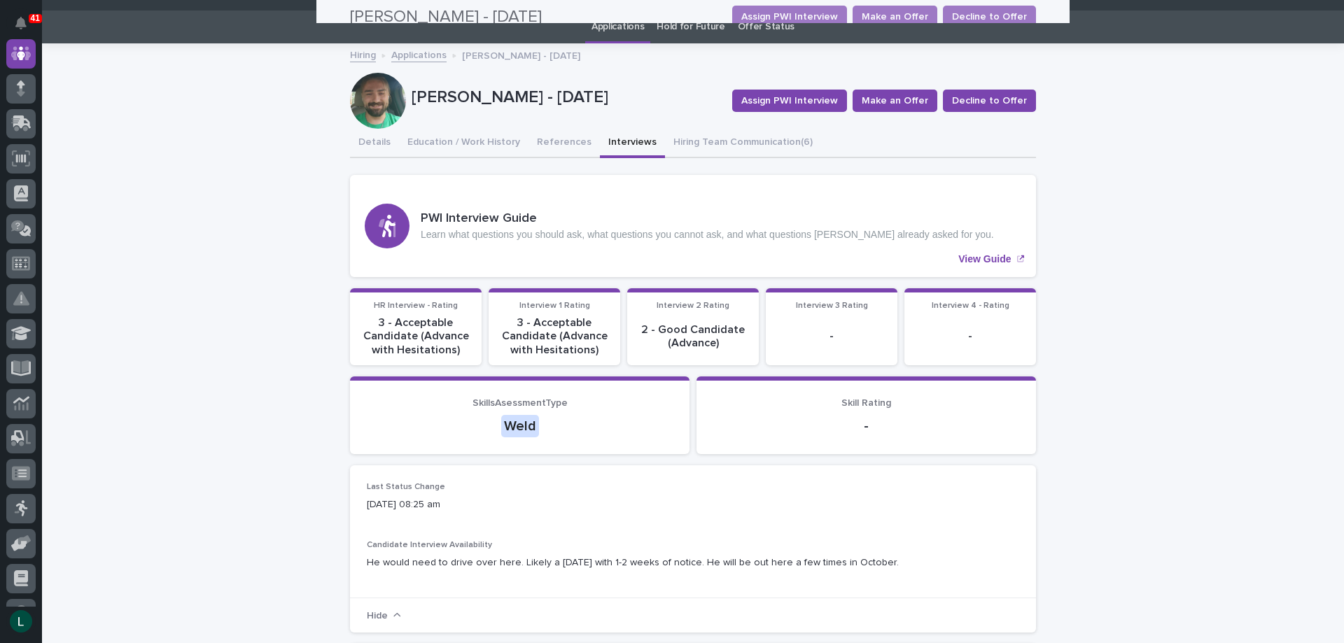
scroll to position [0, 0]
